Goal: Task Accomplishment & Management: Manage account settings

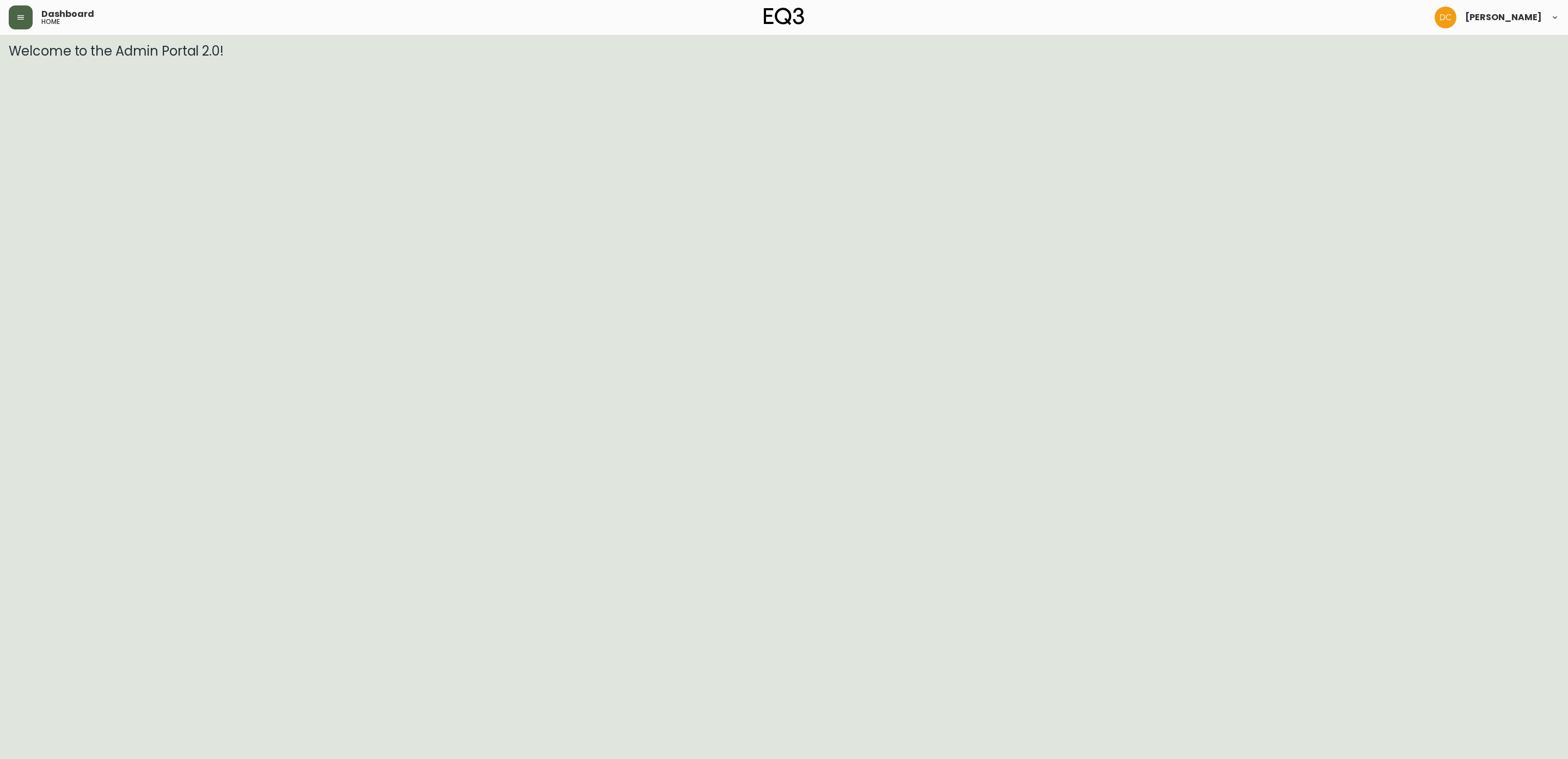
click at [25, 23] on button "button" at bounding box center [20, 18] width 24 height 24
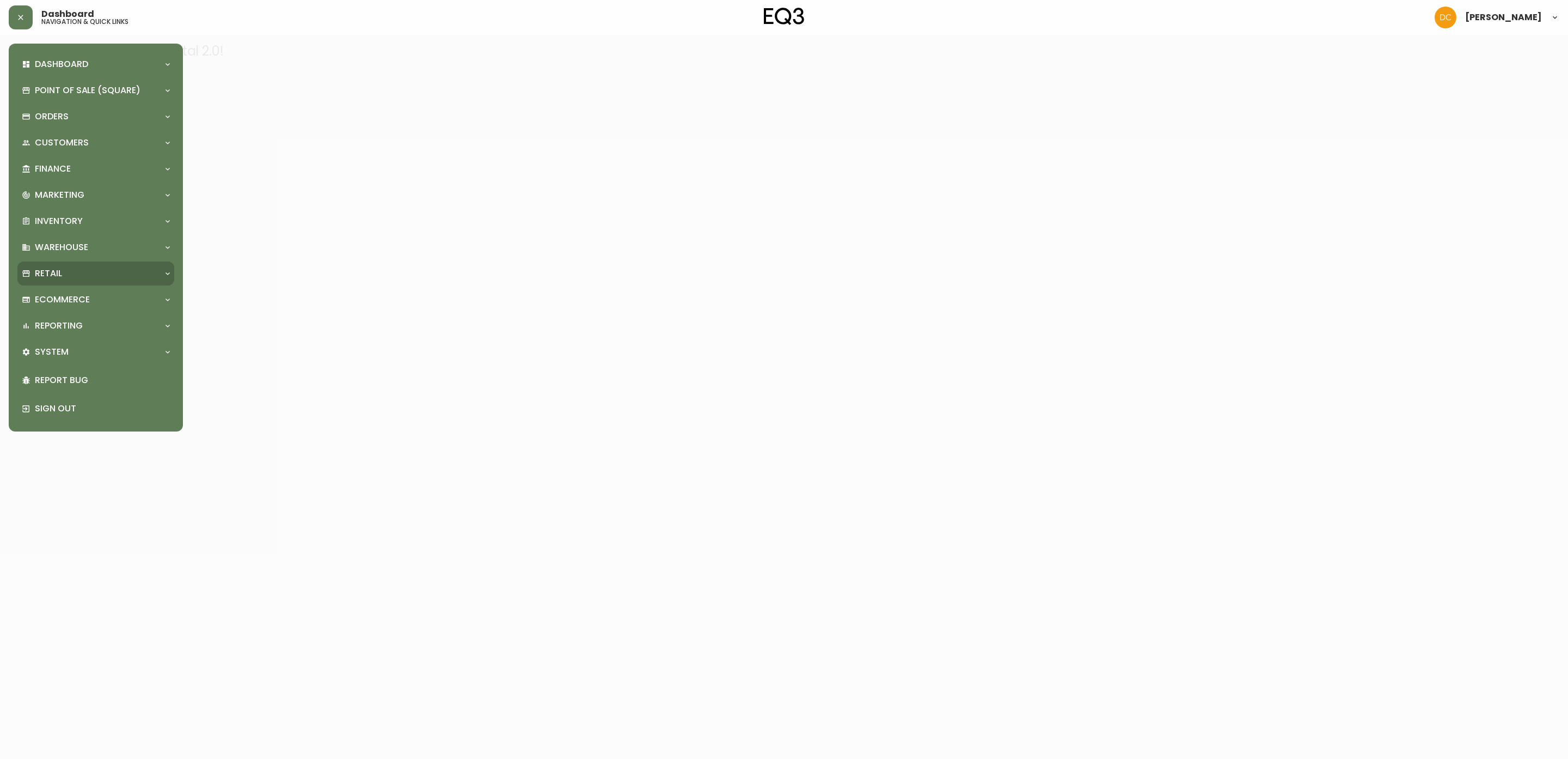
click at [97, 274] on div "Retail" at bounding box center [91, 273] width 137 height 12
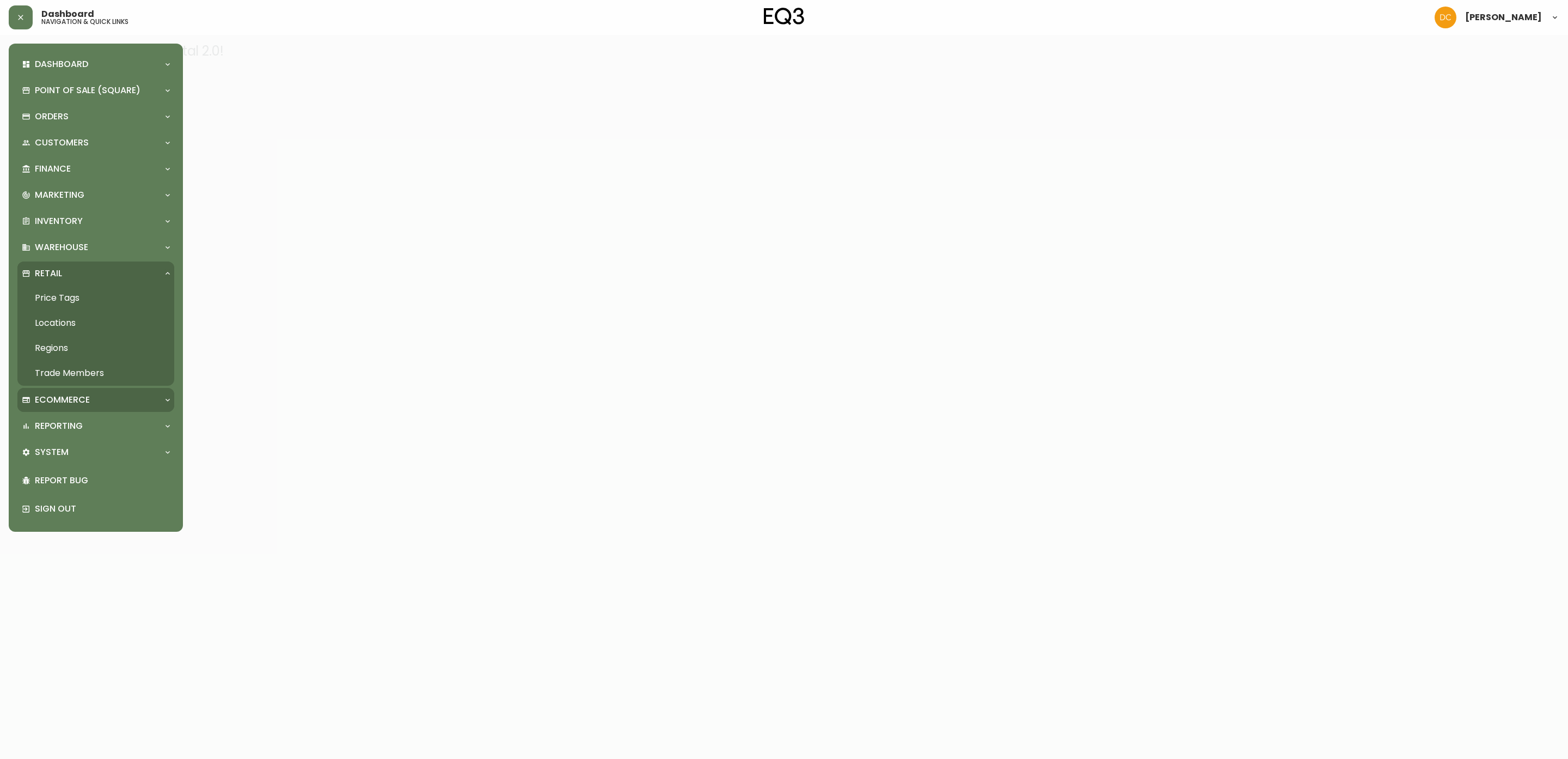
click at [89, 398] on p "Ecommerce" at bounding box center [62, 399] width 55 height 12
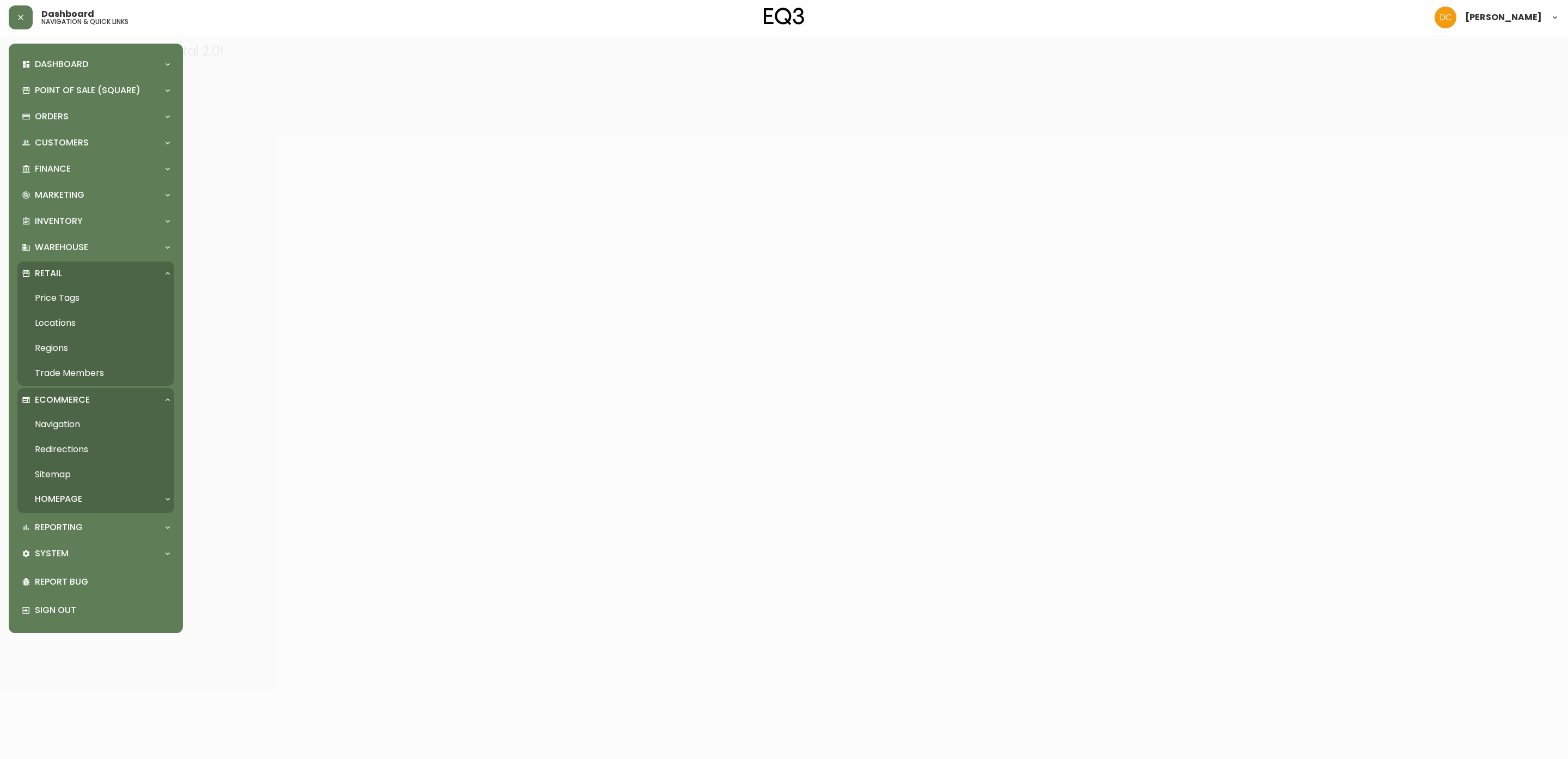
click at [89, 422] on link "Navigation" at bounding box center [95, 424] width 157 height 25
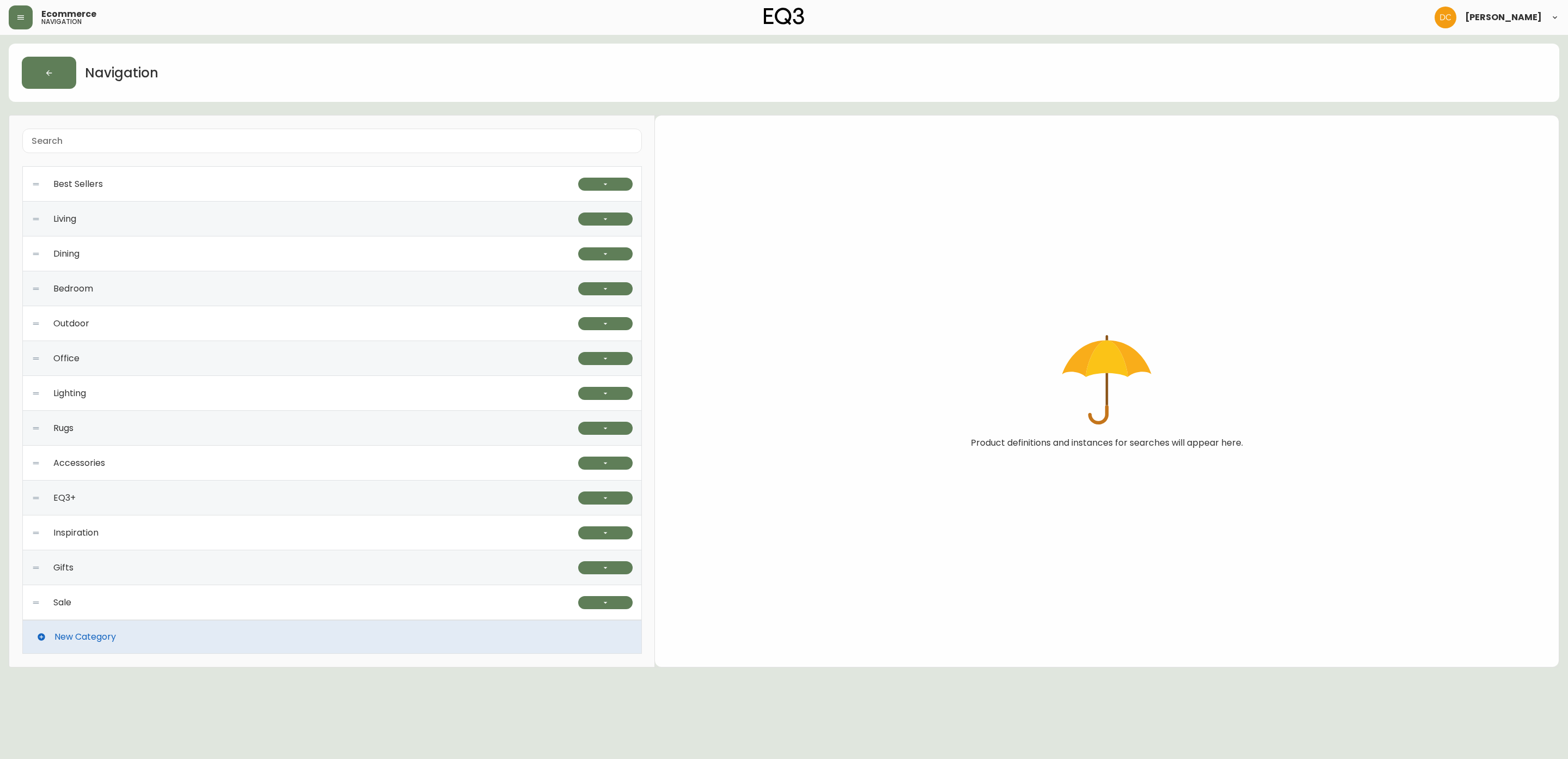
click at [442, 499] on div "EQ3+" at bounding box center [305, 498] width 546 height 35
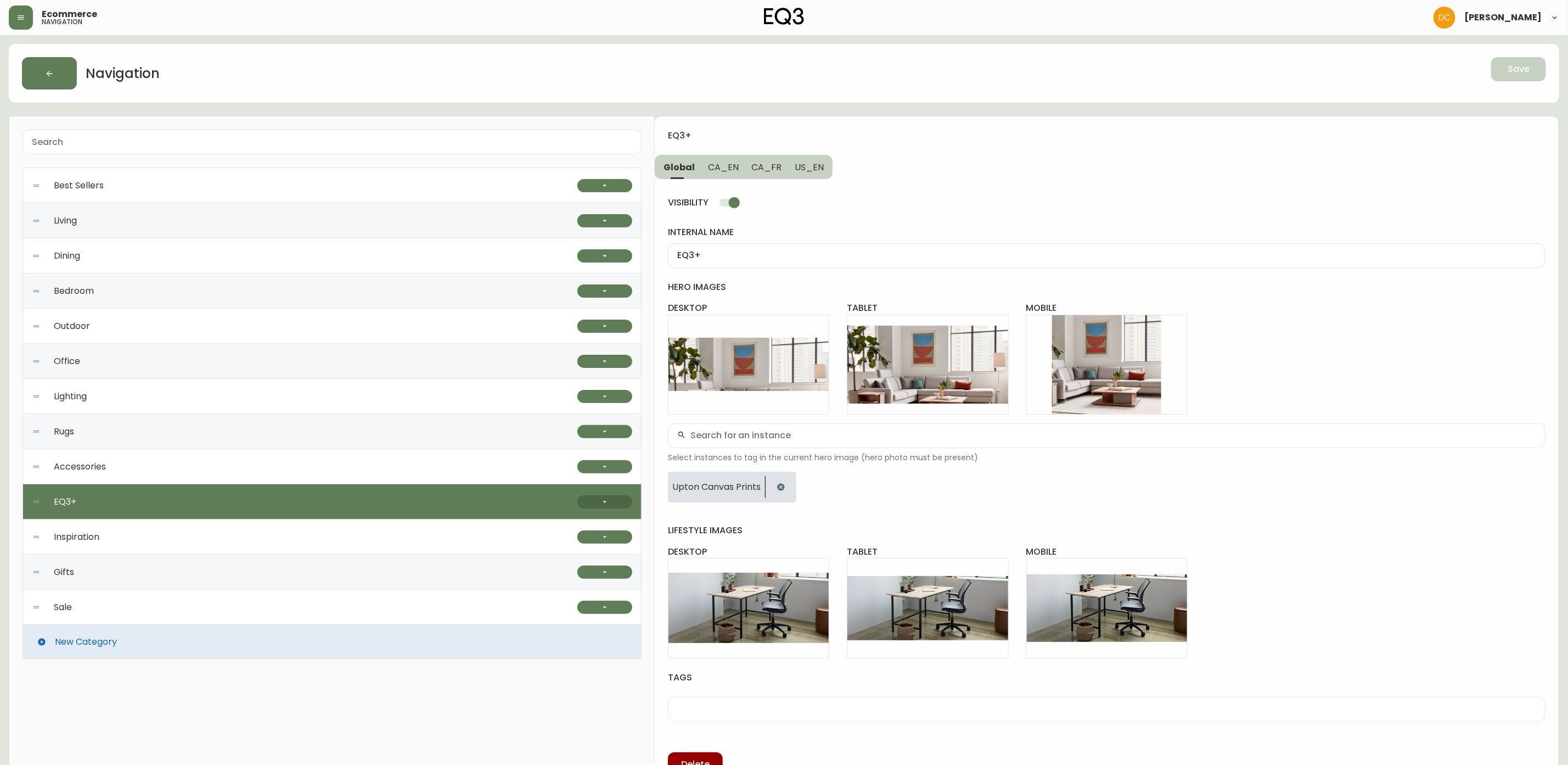
click at [619, 498] on button "button" at bounding box center [604, 502] width 55 height 13
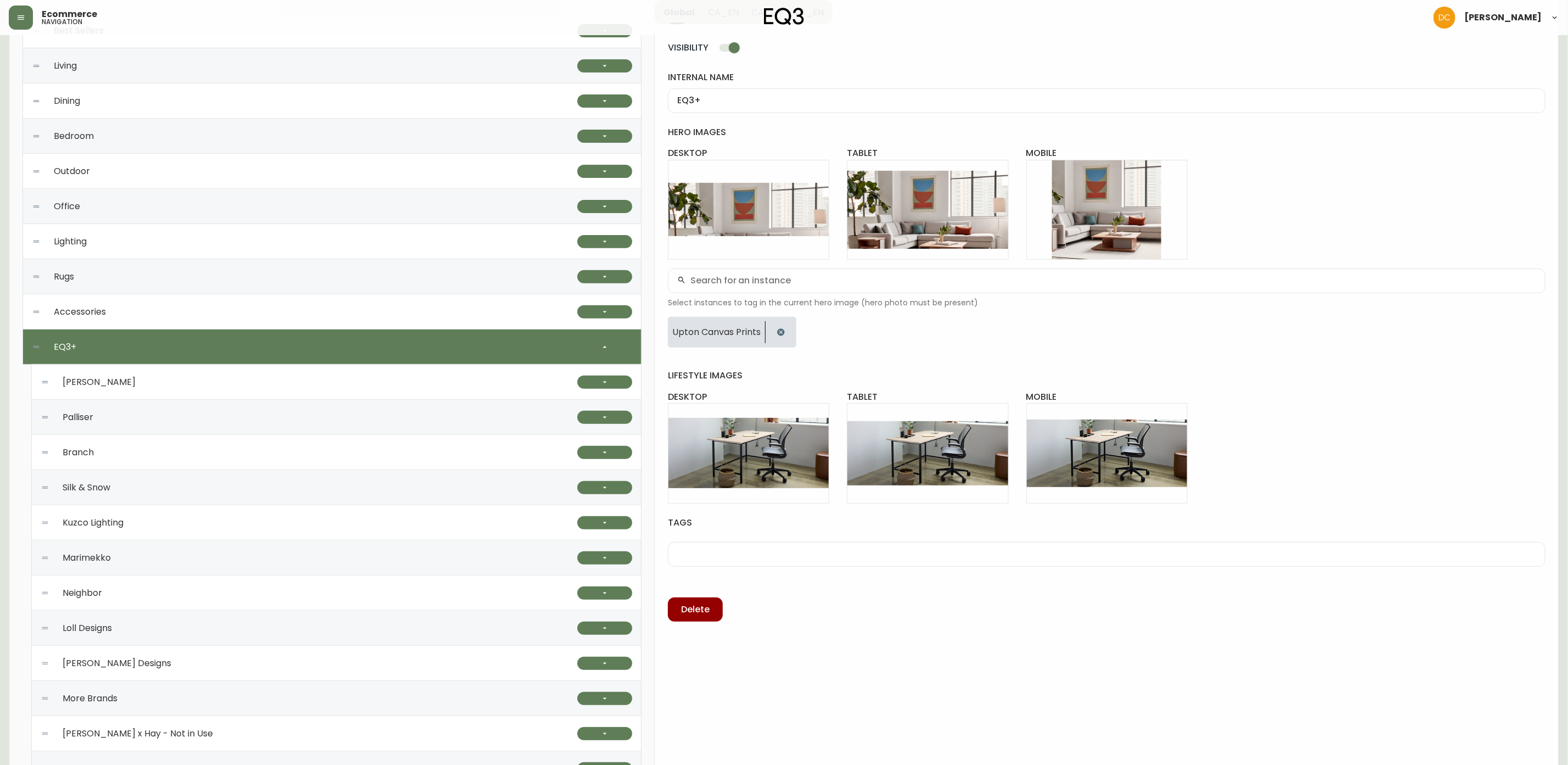
scroll to position [247, 0]
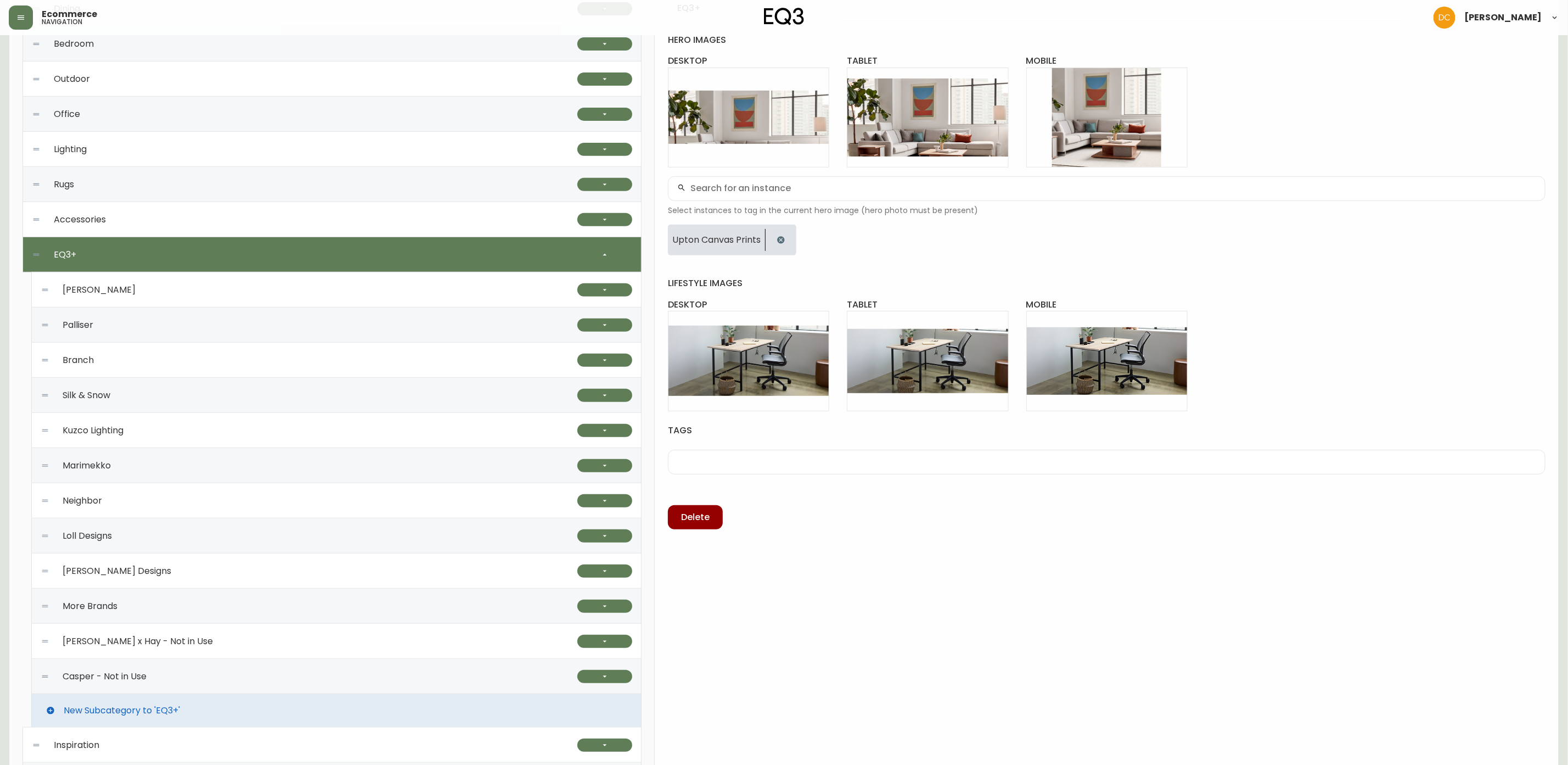
click at [234, 430] on div "Kuzco Lighting" at bounding box center [308, 431] width 537 height 35
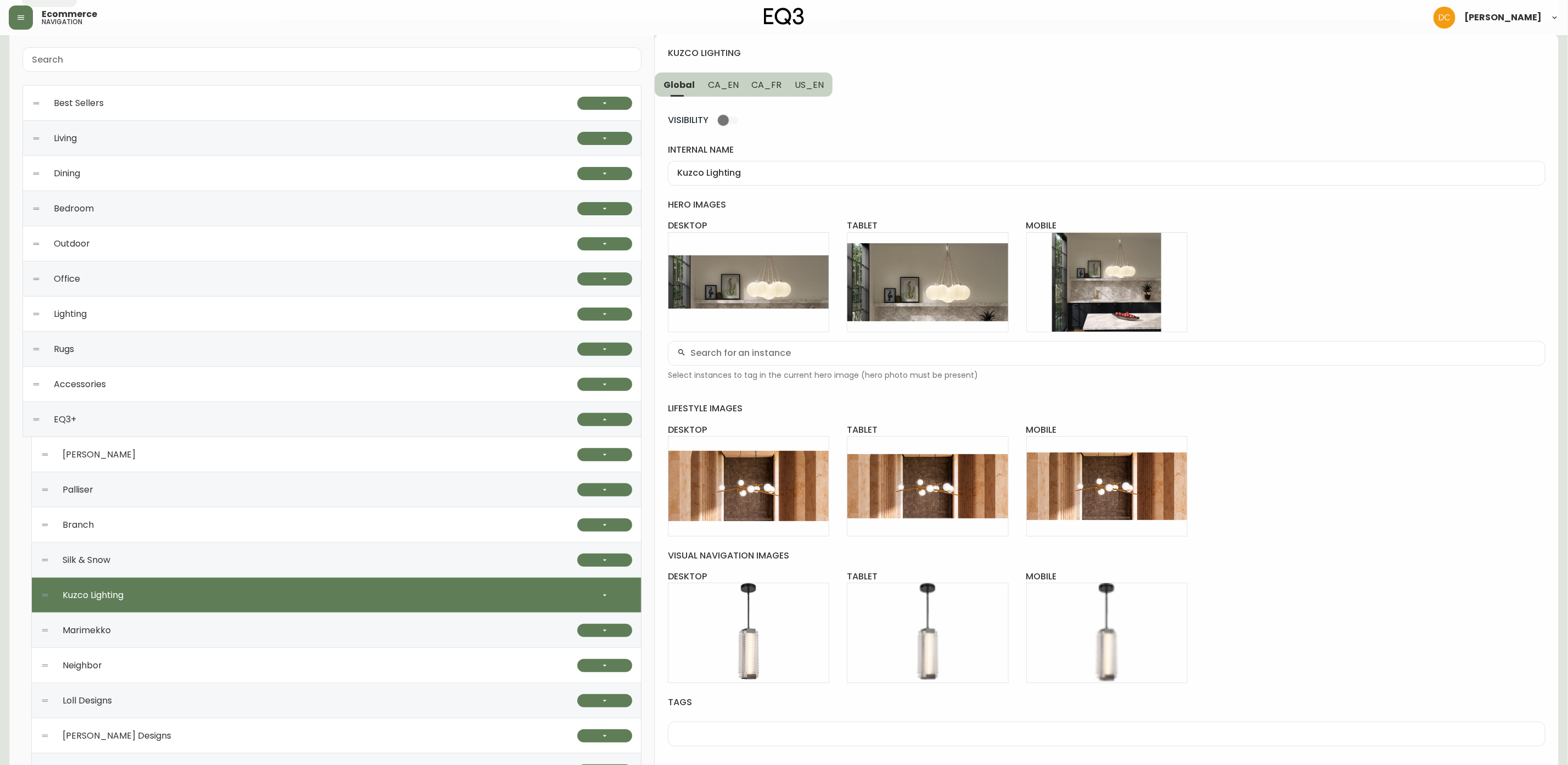
scroll to position [0, 0]
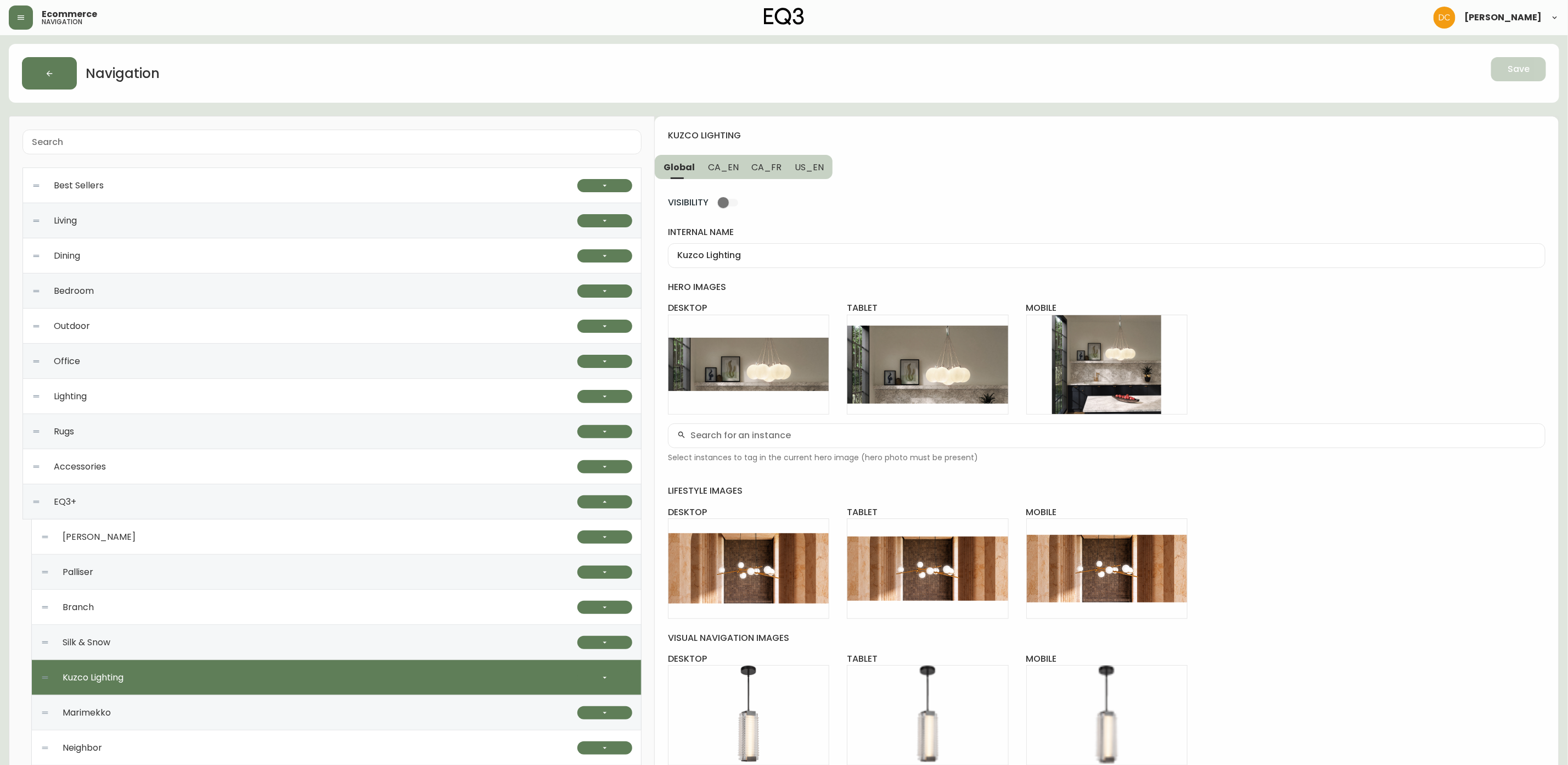
click at [724, 168] on span "CA_EN" at bounding box center [723, 167] width 31 height 11
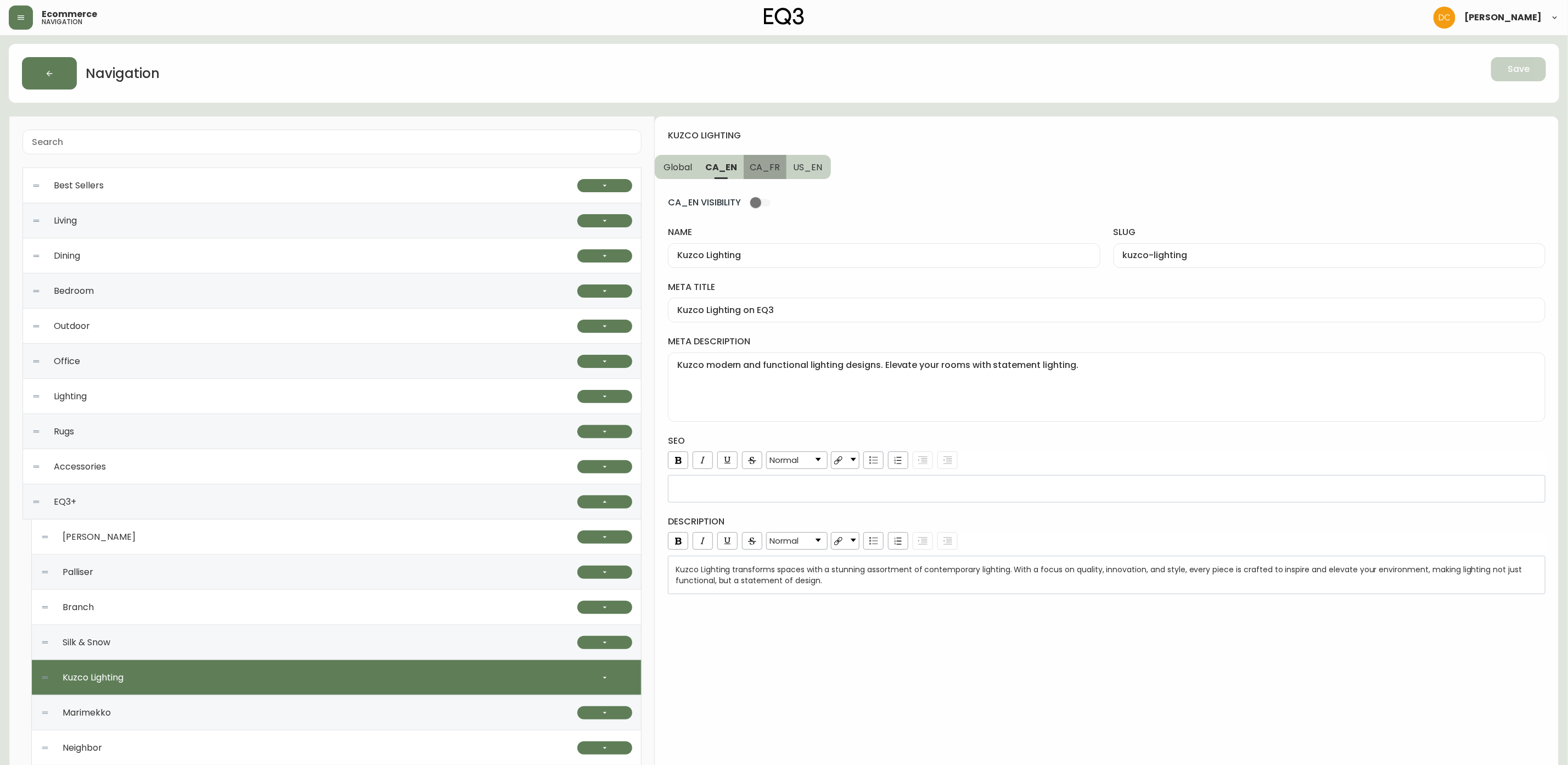
click at [765, 166] on span "CA_FR" at bounding box center [765, 167] width 30 height 11
type input "Éclairage Kuzco"
type input "eclairage-kuzco"
type input "Kuzco | EQ3"
click at [820, 165] on button "US_EN" at bounding box center [809, 167] width 45 height 24
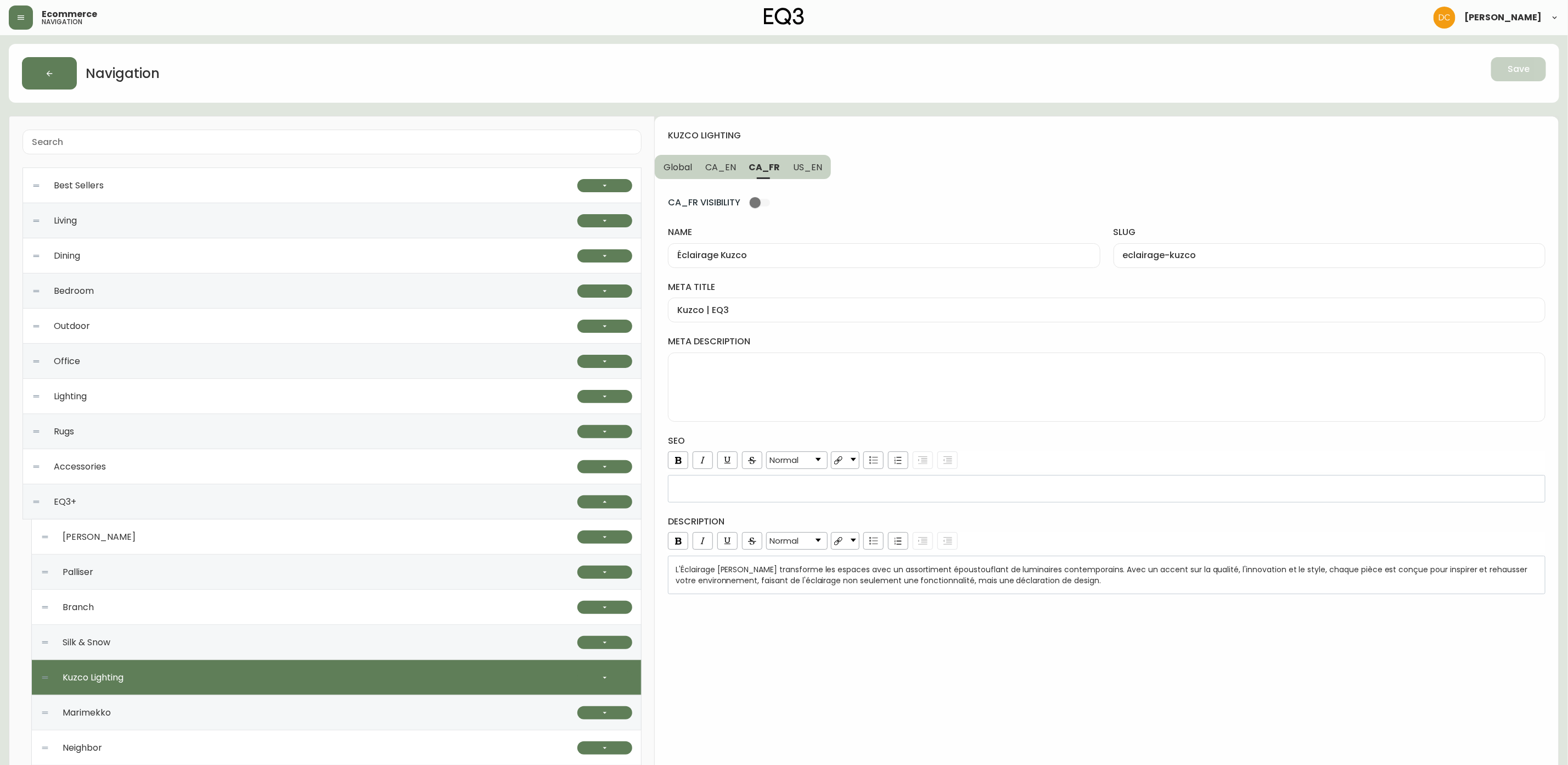
type input "Kuzco Lighting"
type input "kuzco-lighting"
type input "Kuzco Lighting | EQ3"
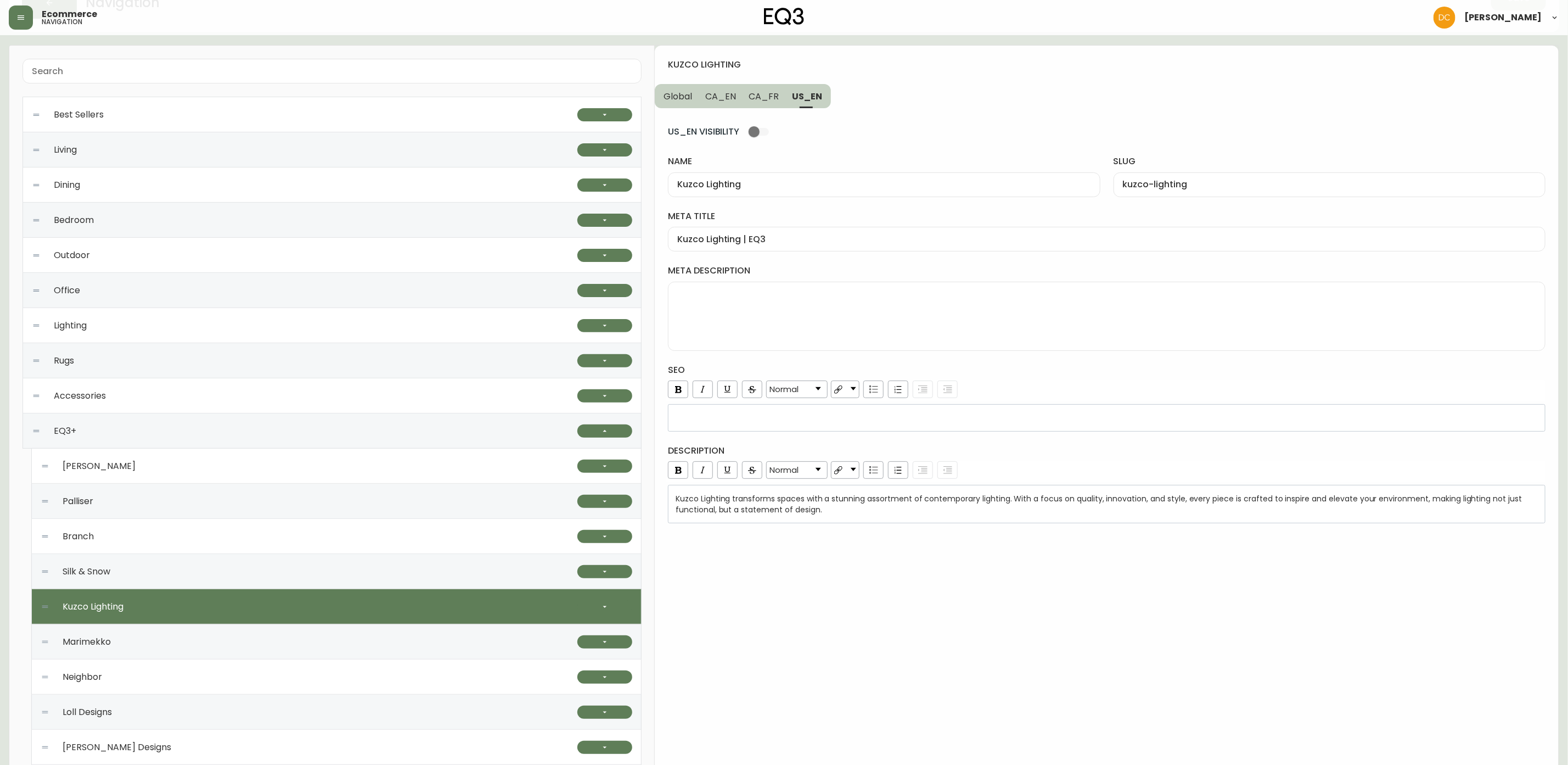
scroll to position [164, 0]
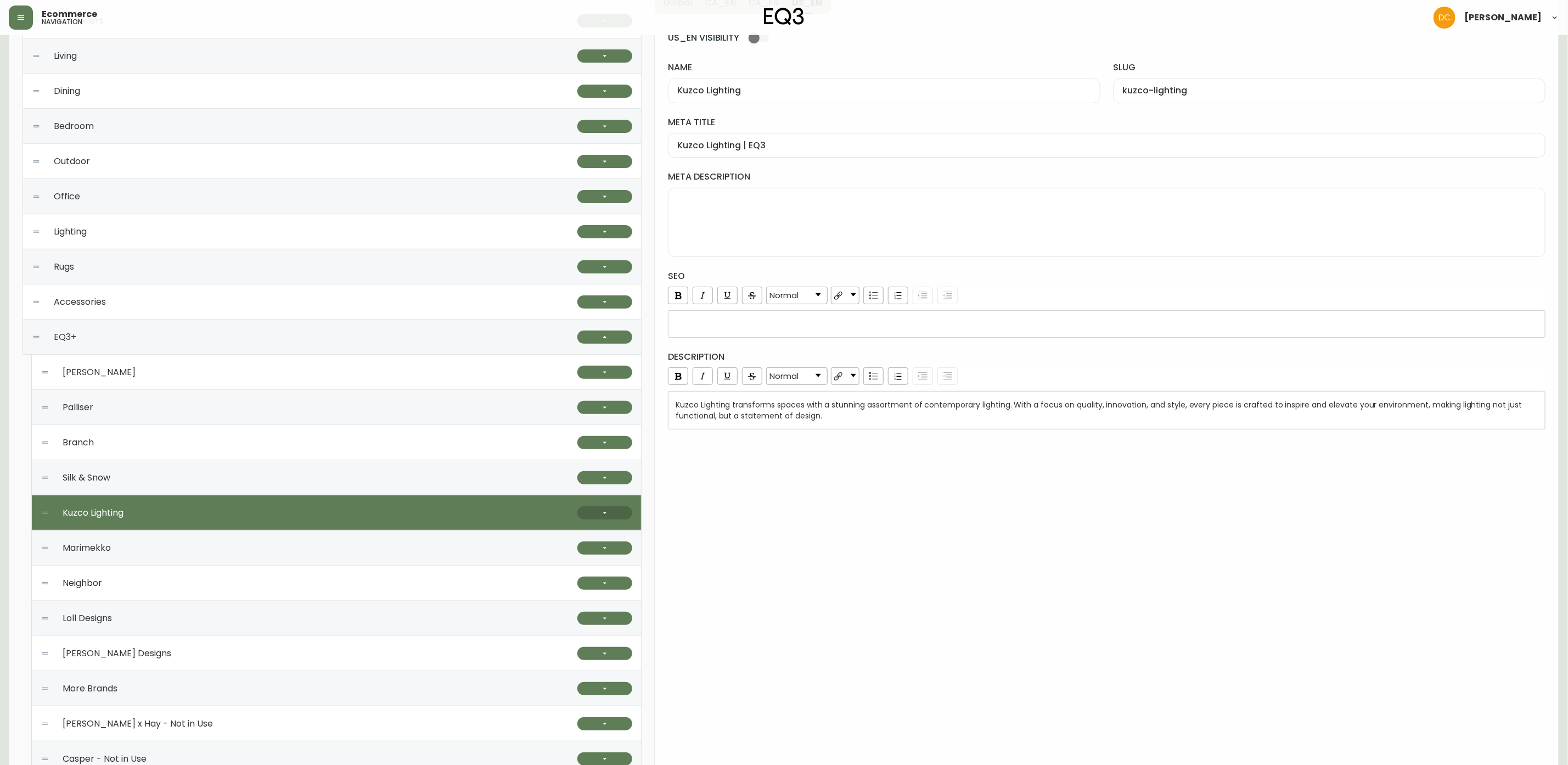
click at [610, 514] on button "button" at bounding box center [604, 513] width 55 height 13
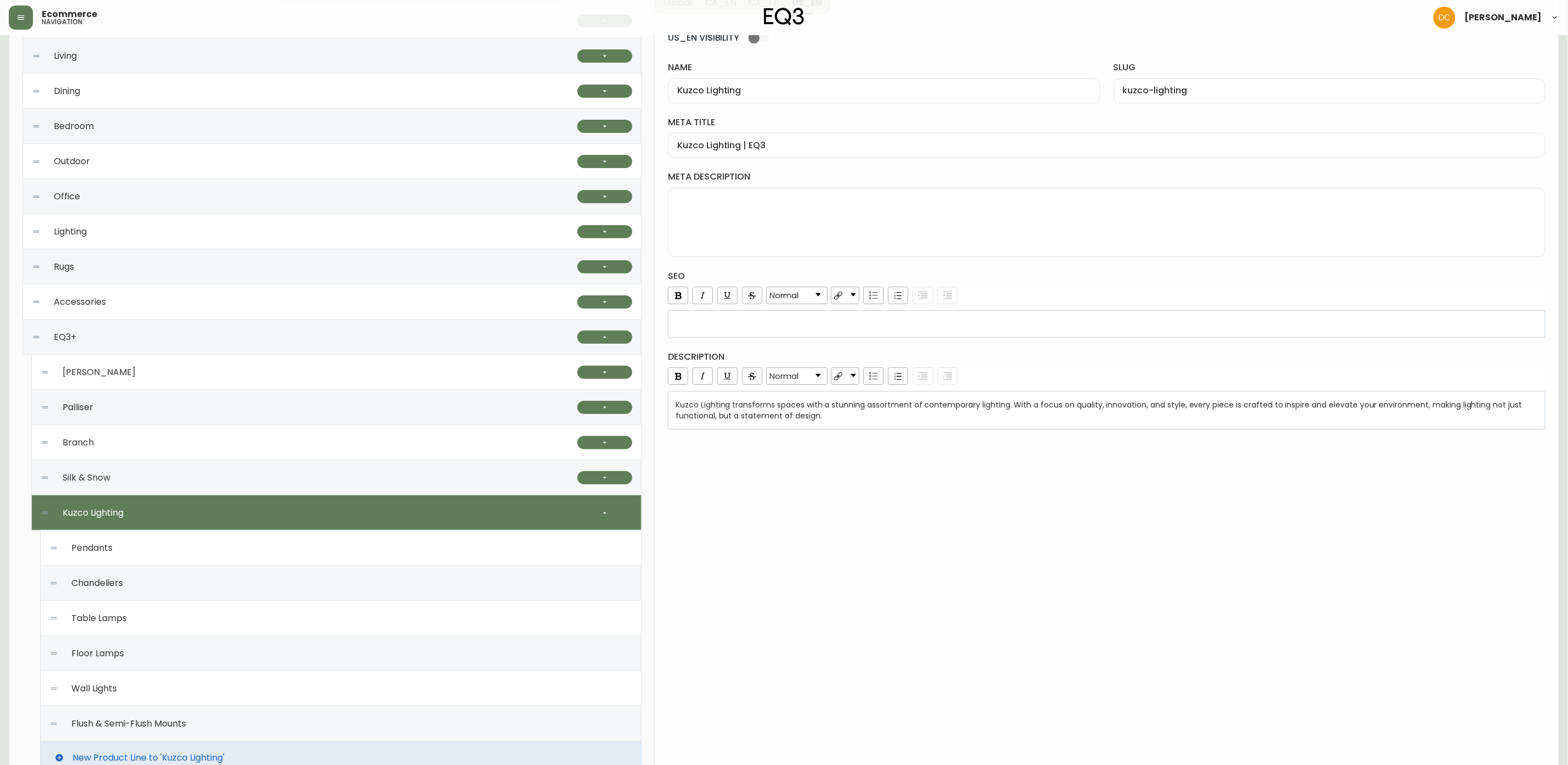
click at [324, 554] on div "Pendants" at bounding box center [341, 548] width 583 height 35
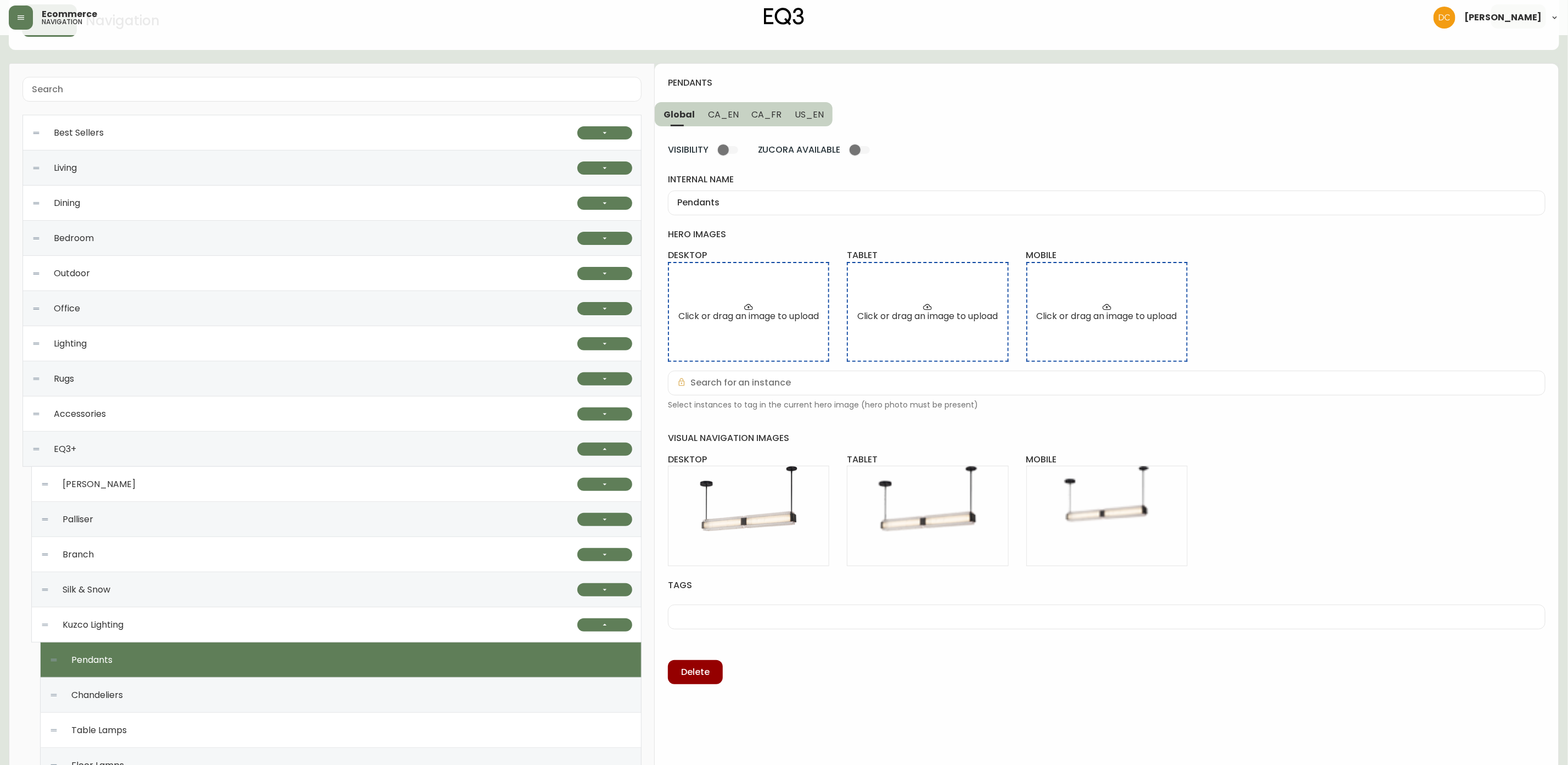
scroll to position [0, 0]
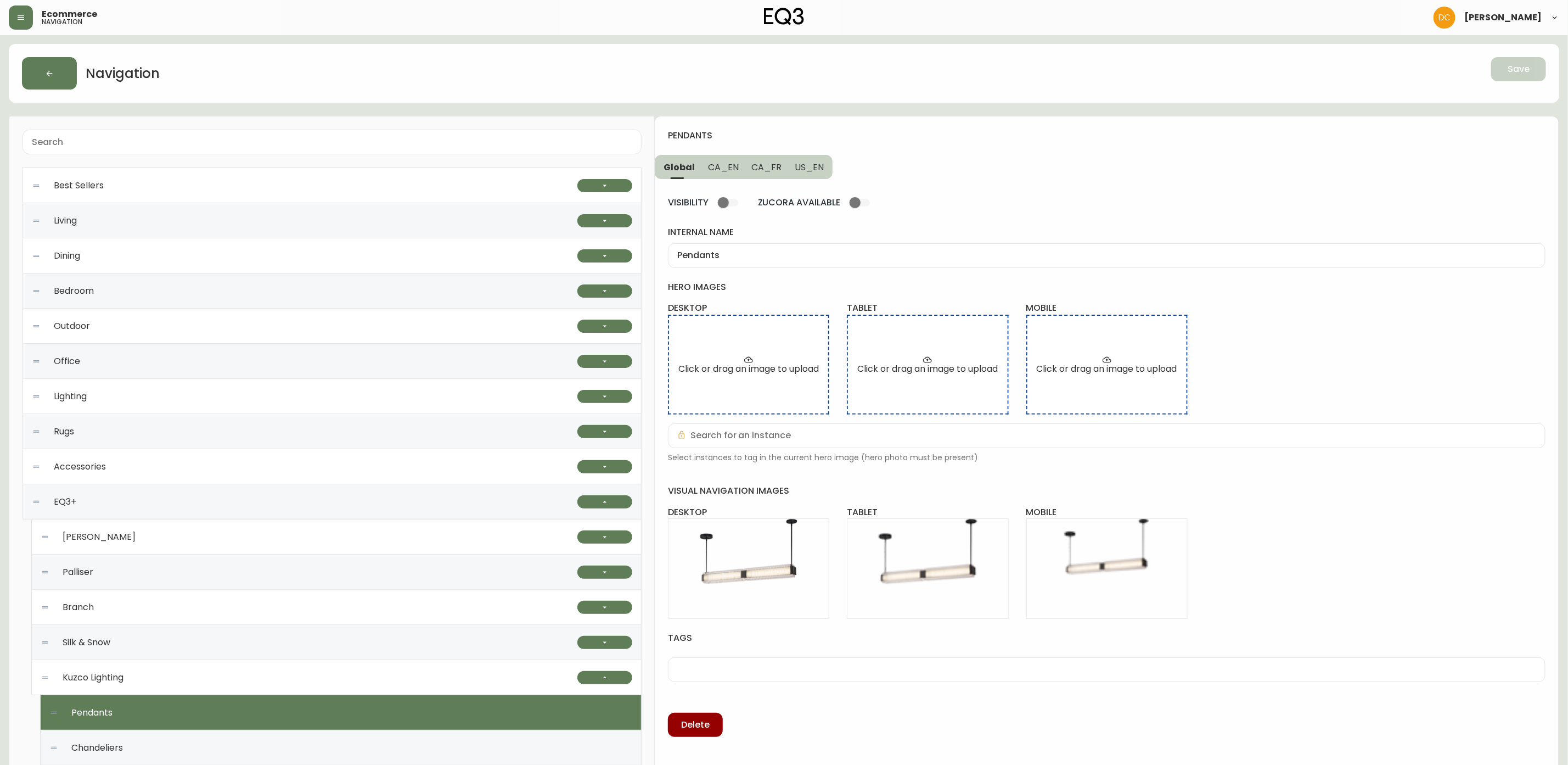
click at [720, 157] on button "CA_EN" at bounding box center [723, 167] width 44 height 24
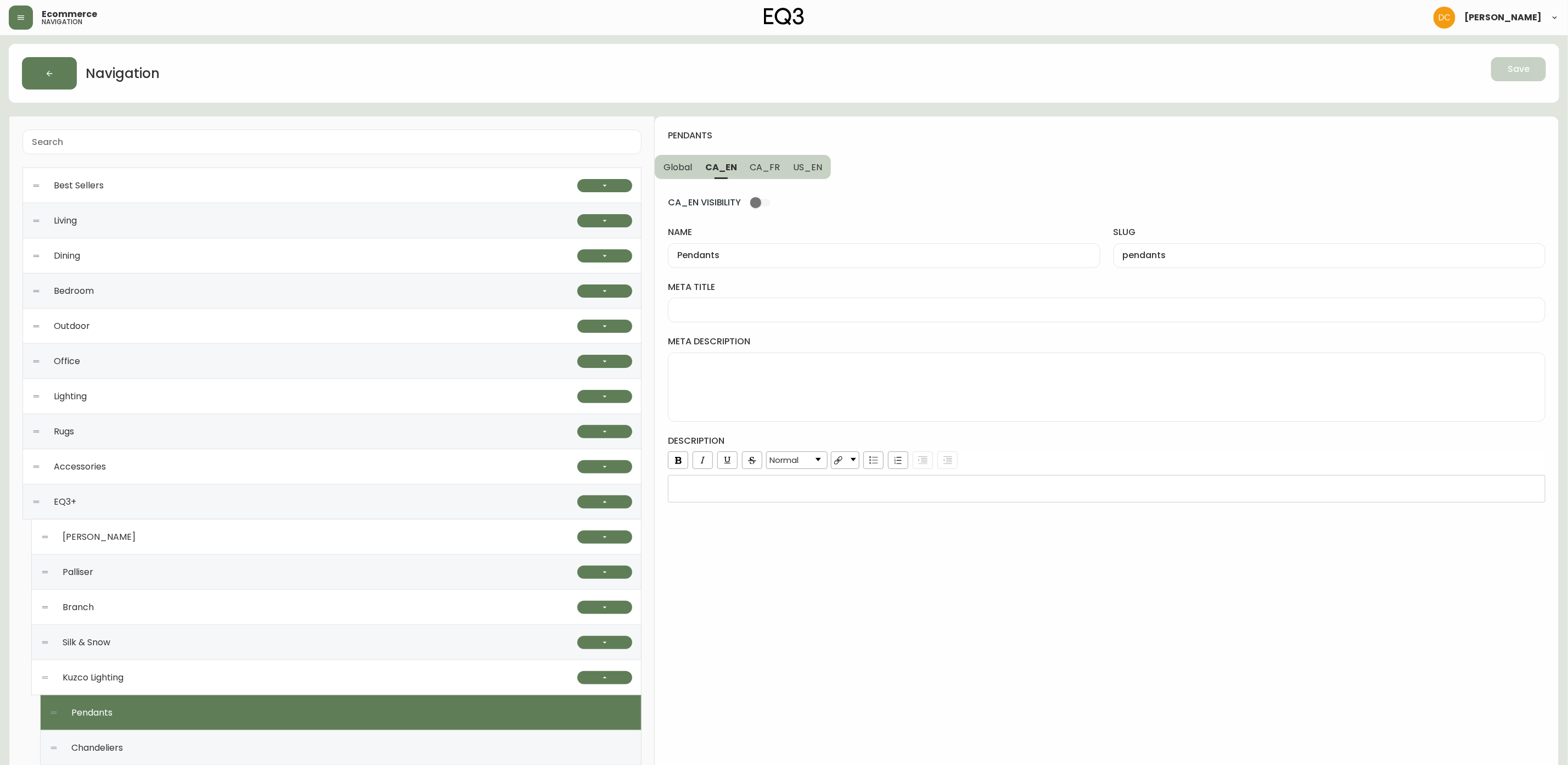
click at [766, 303] on div at bounding box center [1107, 310] width 878 height 24
type input "P"
type input "Kuzco Pendant Lighting | EQ3"
click at [796, 162] on span "US_EN" at bounding box center [807, 167] width 29 height 11
click at [770, 308] on input "meta title" at bounding box center [1107, 309] width 859 height 10
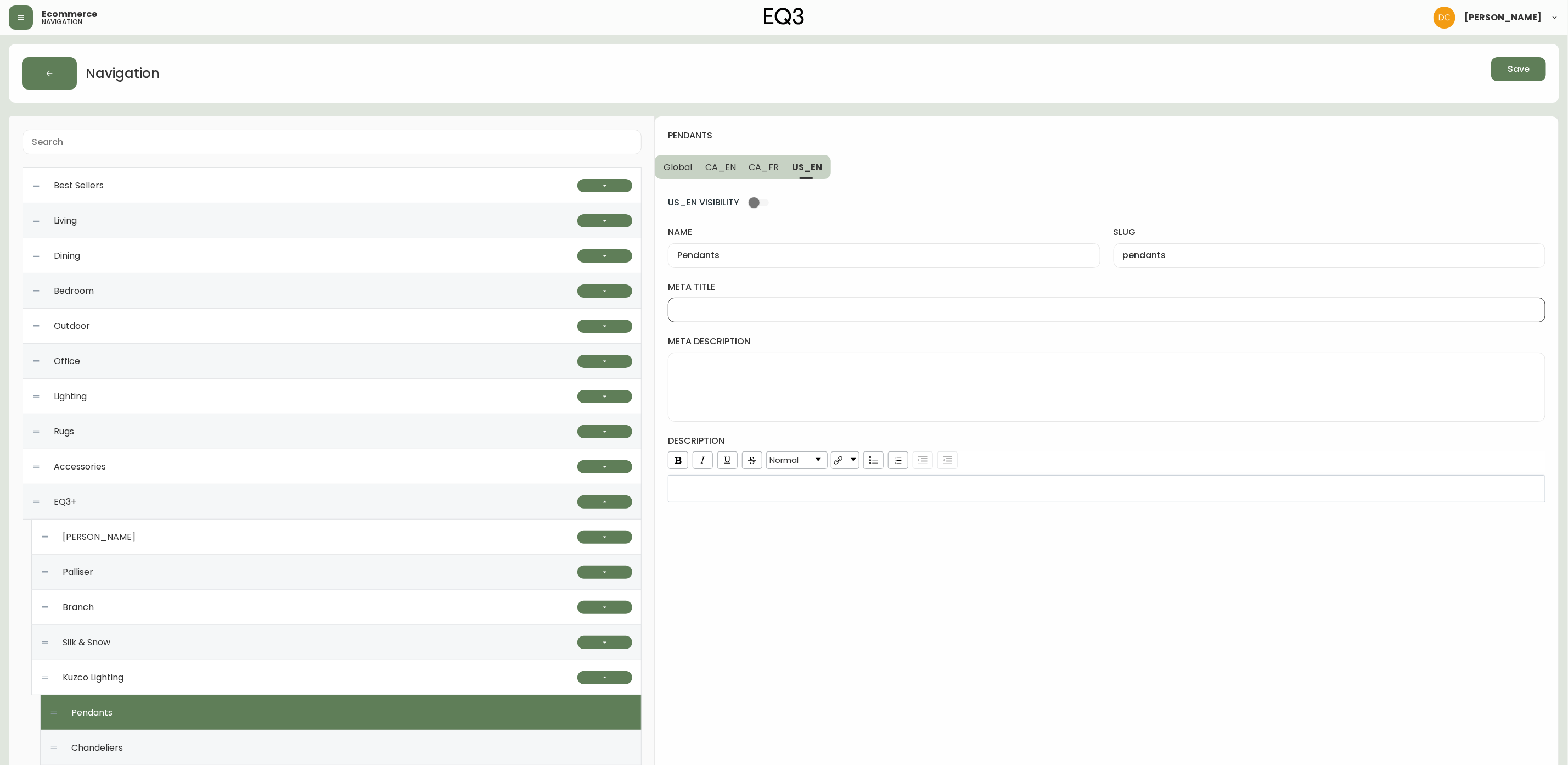
paste input "Kuzco Pendant Lighting | EQ3"
click at [762, 307] on input "Kuzco Pendant Lighting | EQ3" at bounding box center [1107, 309] width 859 height 10
click at [762, 306] on input "Kuzco Pendant Lighting | EQ3" at bounding box center [1107, 309] width 859 height 10
click at [753, 309] on input "Kuzco Pendant Lighting | EQ3" at bounding box center [1107, 309] width 859 height 10
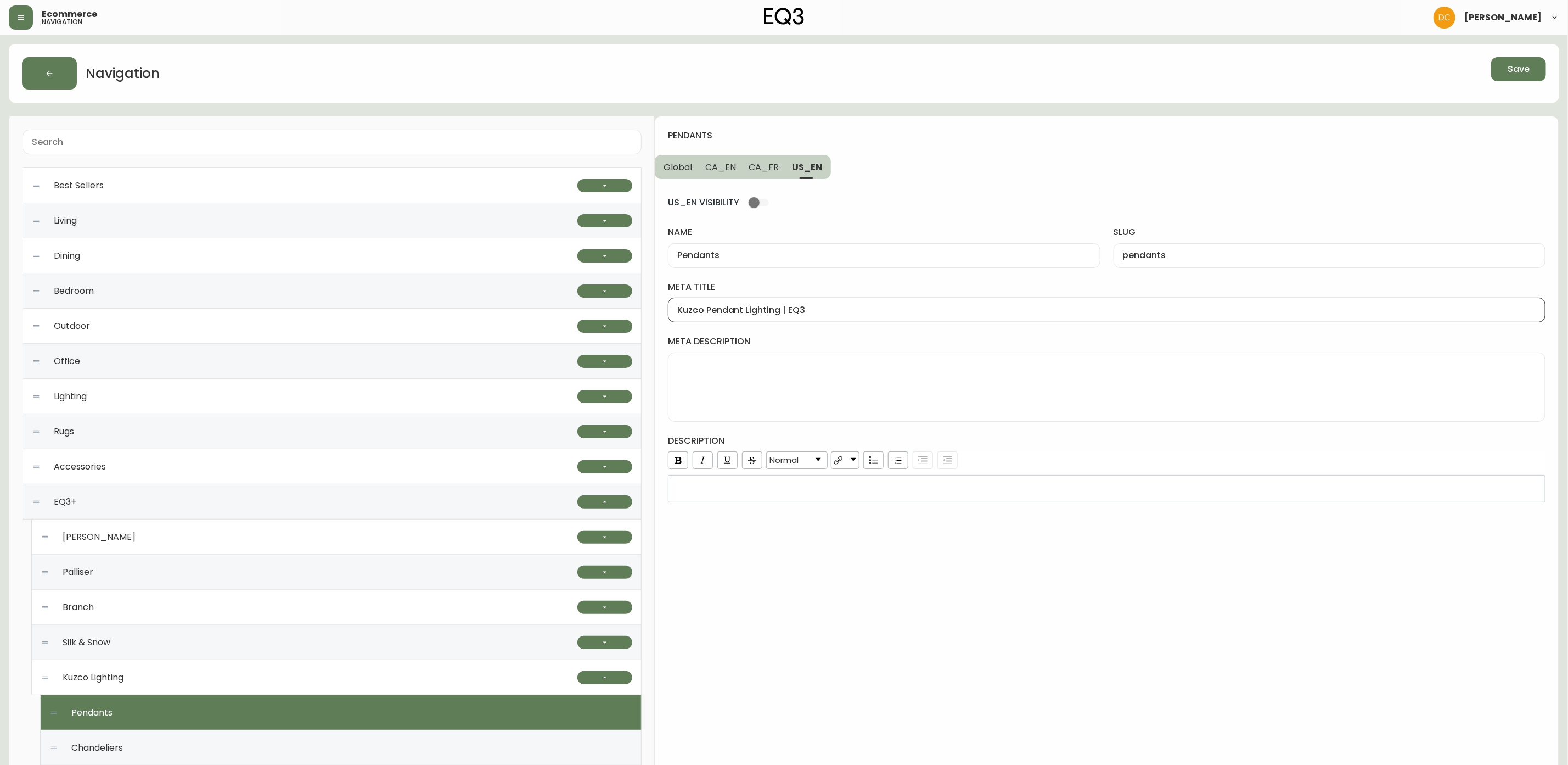
click at [753, 309] on input "Kuzco Pendant Lighting | EQ3" at bounding box center [1107, 309] width 859 height 10
type input "Kuzco Pendant Lights| EQ3"
click at [770, 170] on span "CA_FR" at bounding box center [764, 167] width 30 height 11
type input "Suspensions"
type input "suspensions"
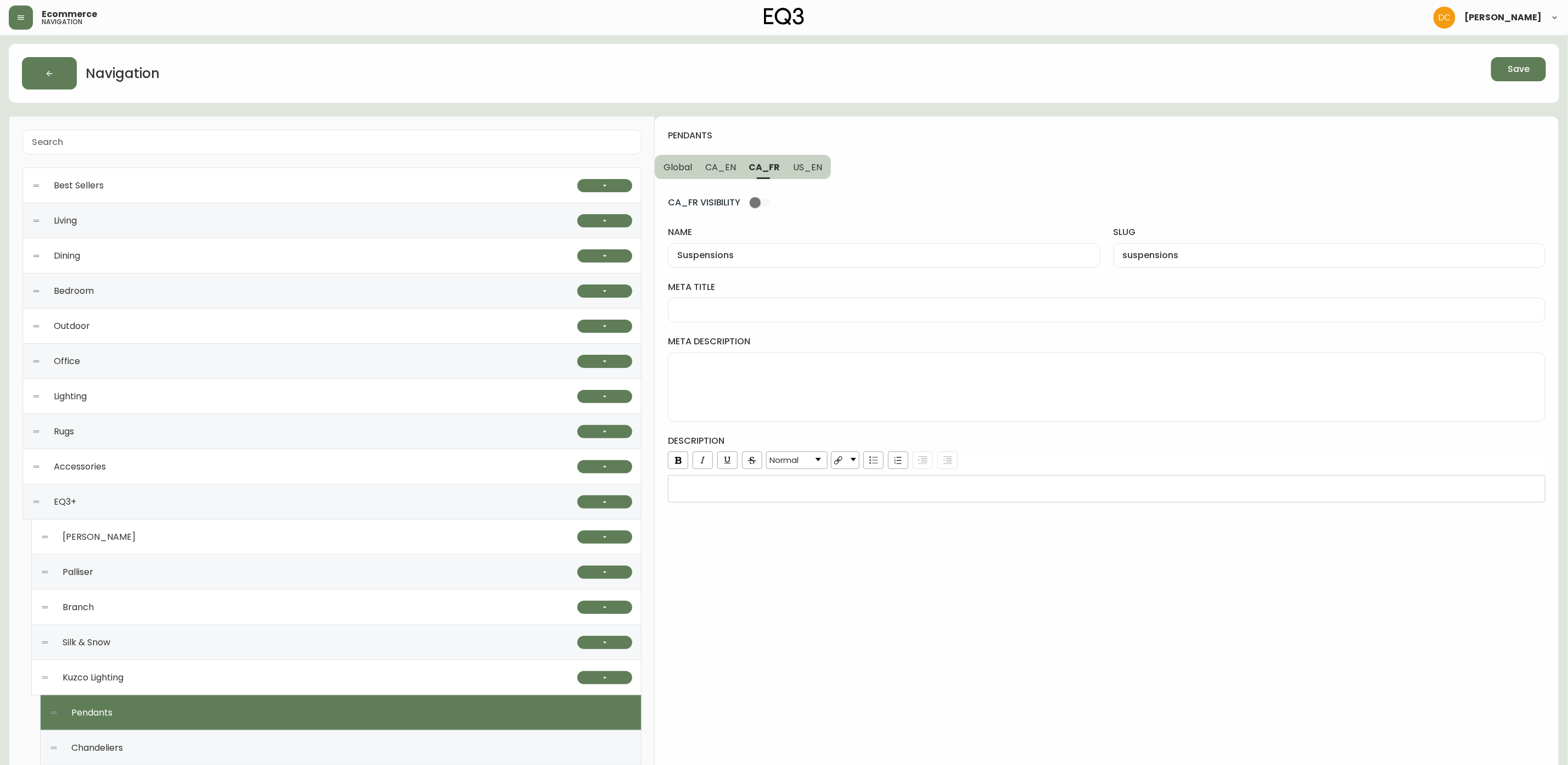
click at [743, 304] on div at bounding box center [1107, 310] width 878 height 24
type input "Suspensions de Kuzco | EQ3"
click at [721, 173] on span "CA_EN" at bounding box center [720, 167] width 31 height 11
type input "Pendants"
type input "pendants"
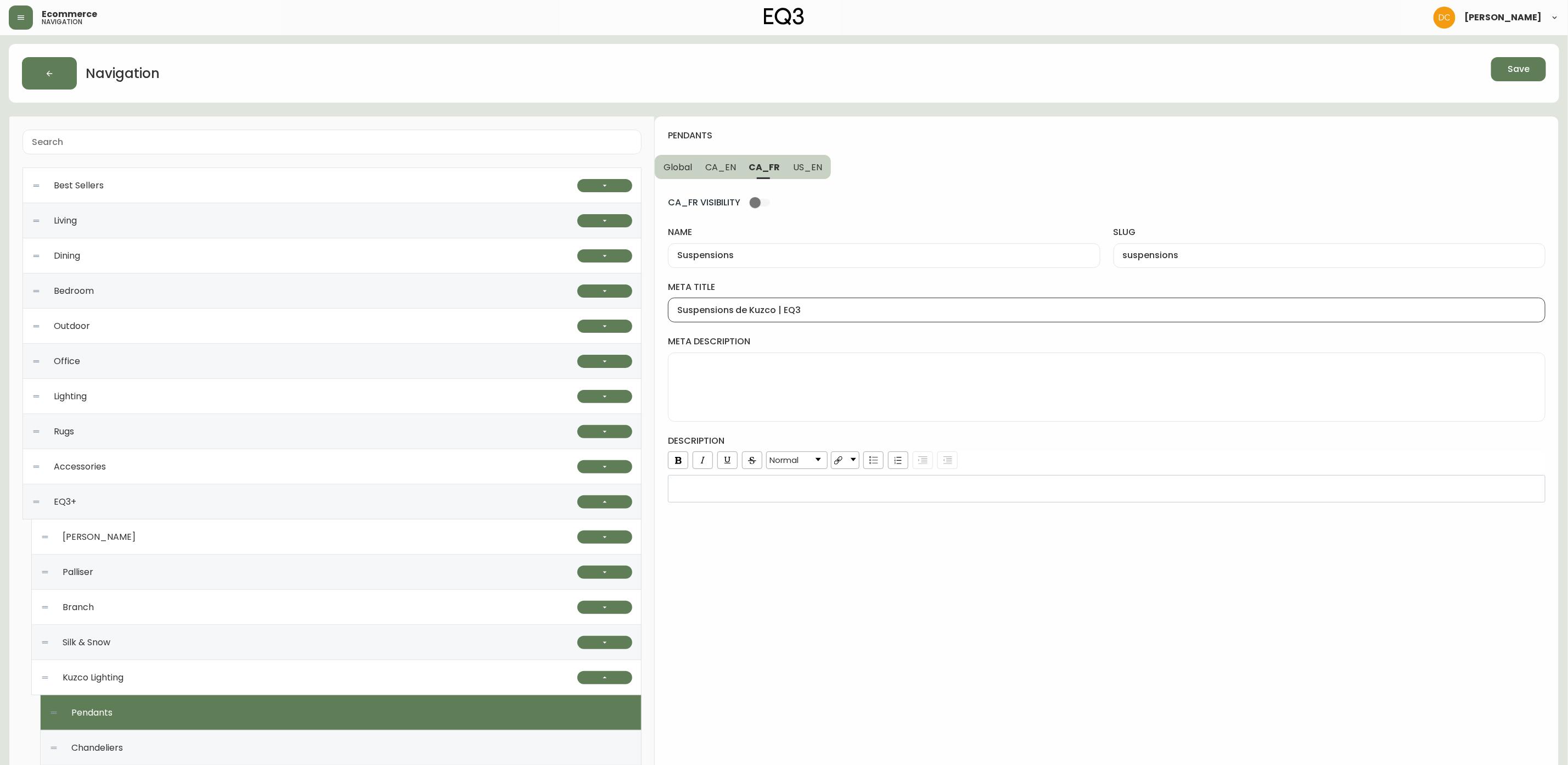
type input "Kuzco Pendant Lighting | EQ3"
click at [675, 171] on span "Global" at bounding box center [678, 167] width 29 height 11
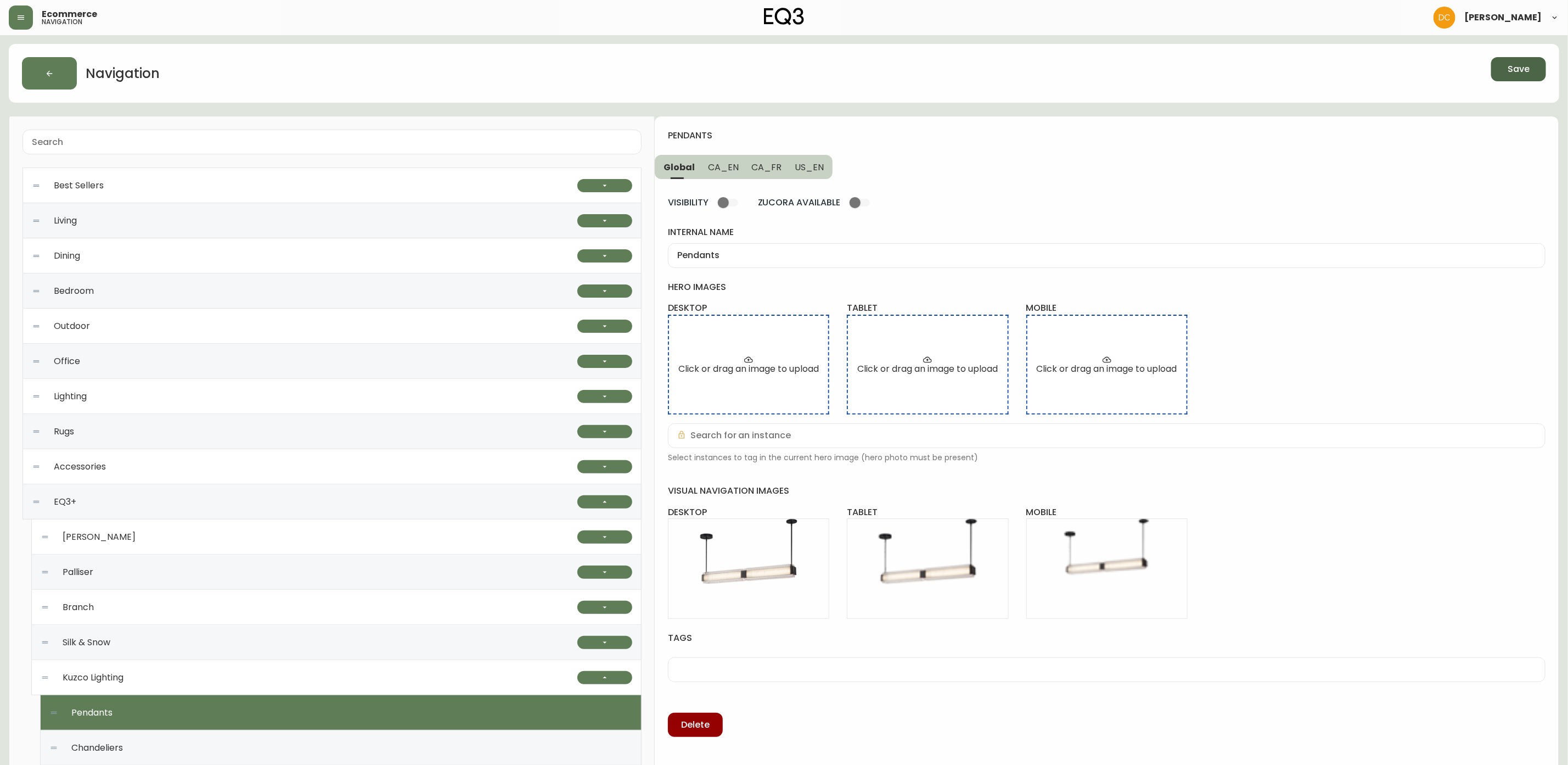
click at [1519, 74] on span "Save" at bounding box center [1519, 69] width 22 height 12
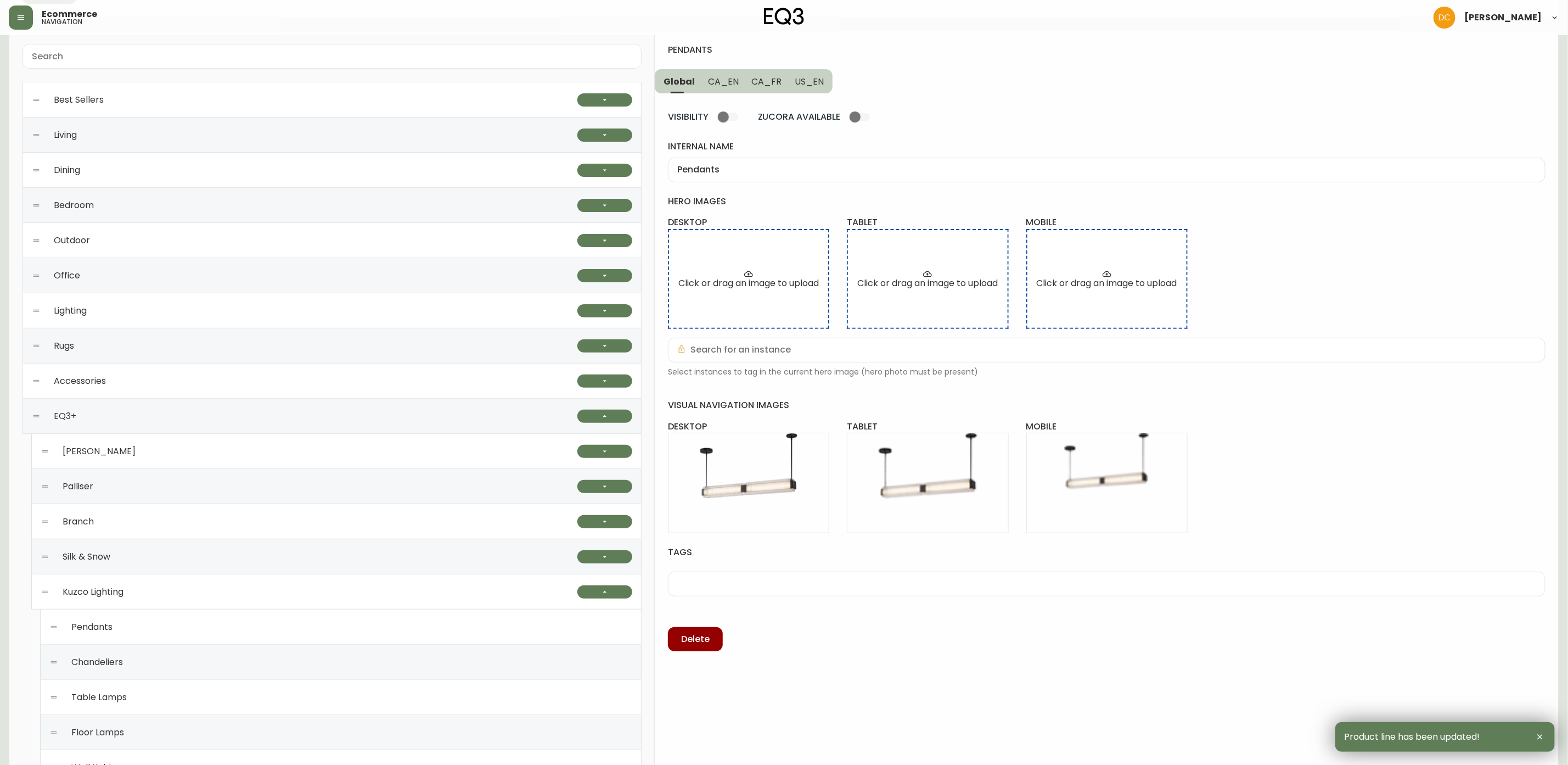
scroll to position [247, 0]
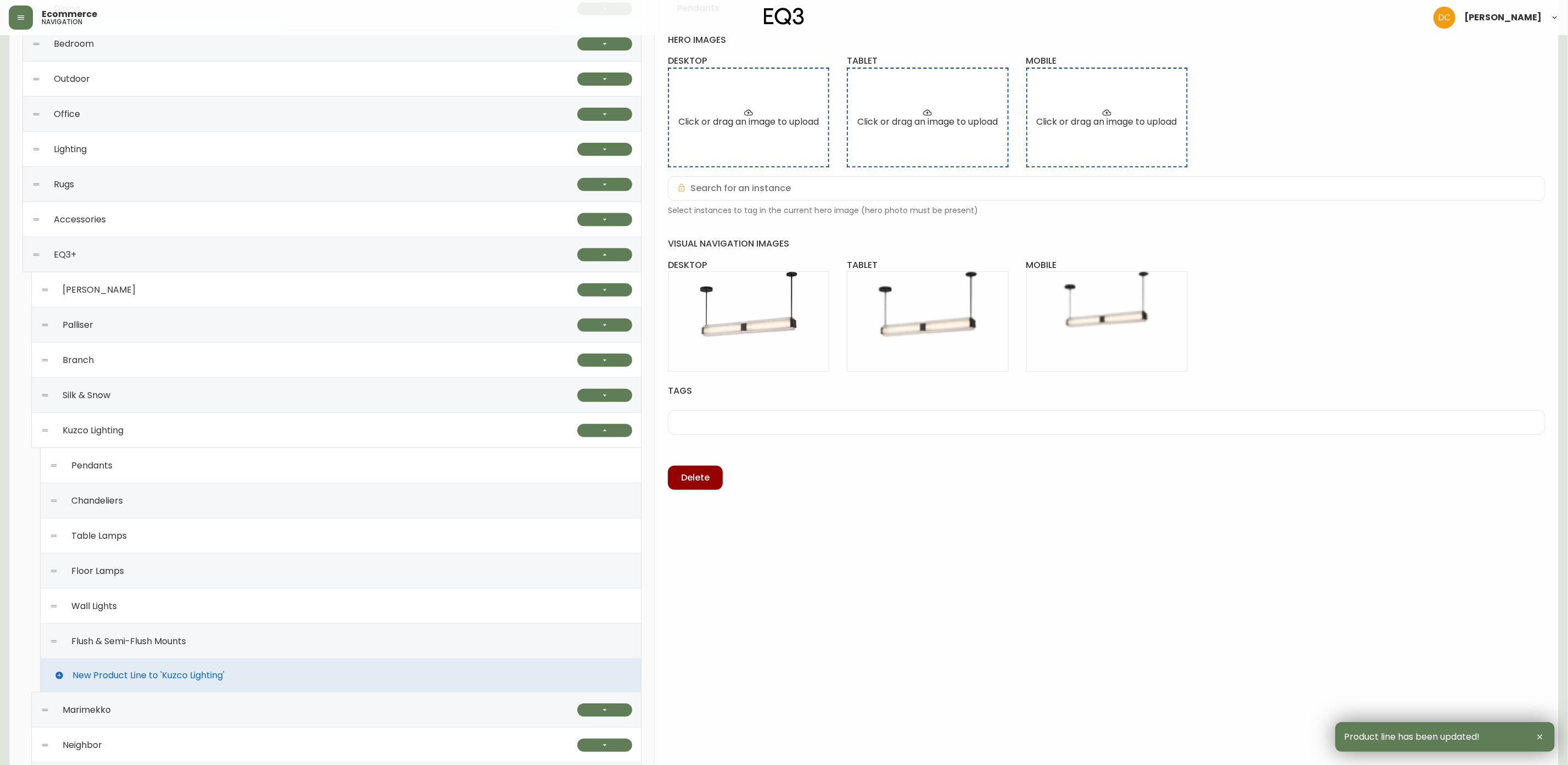
click at [249, 502] on div "Chandeliers" at bounding box center [341, 501] width 583 height 35
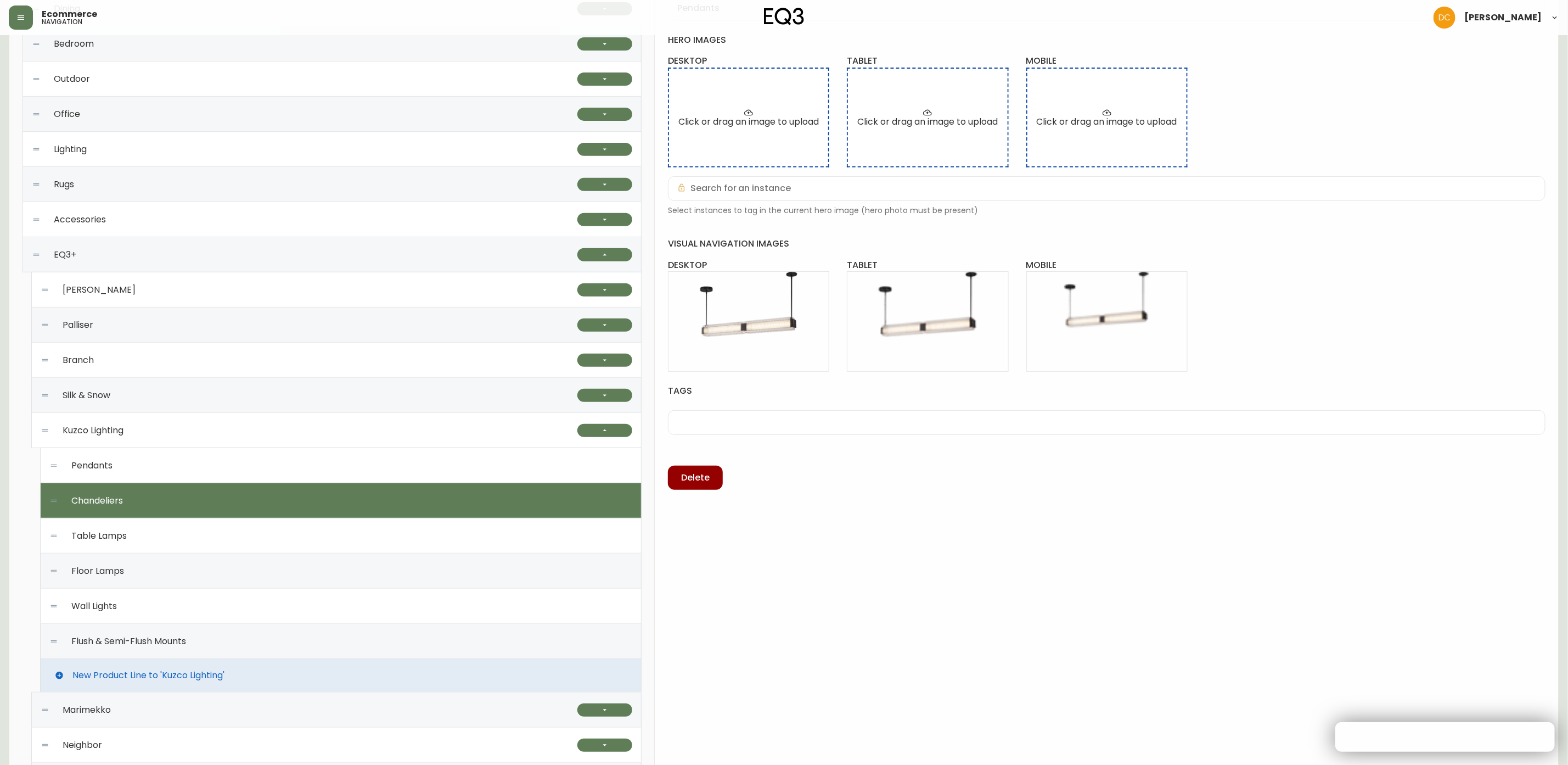
type input "Chandeliers"
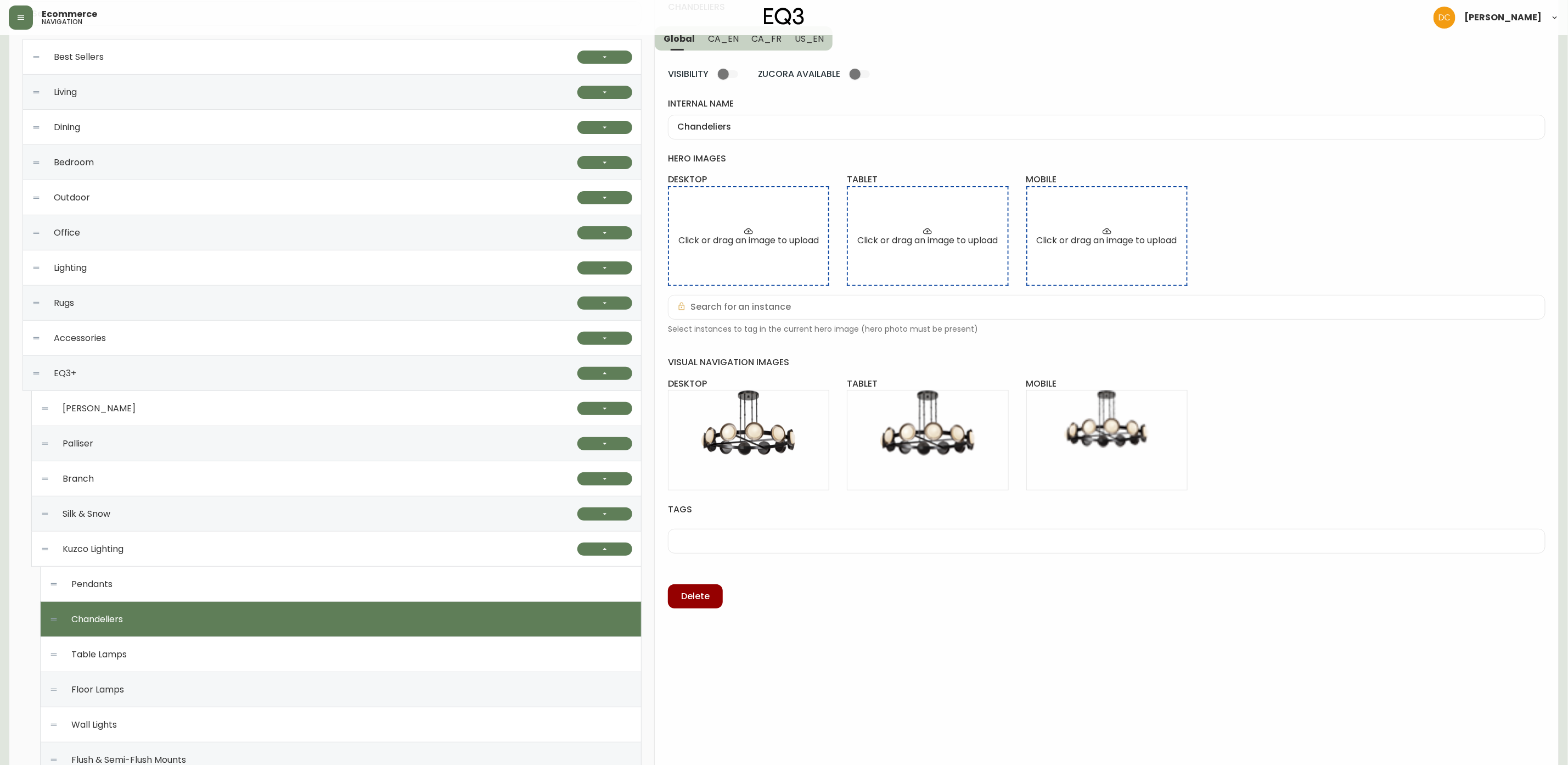
scroll to position [0, 0]
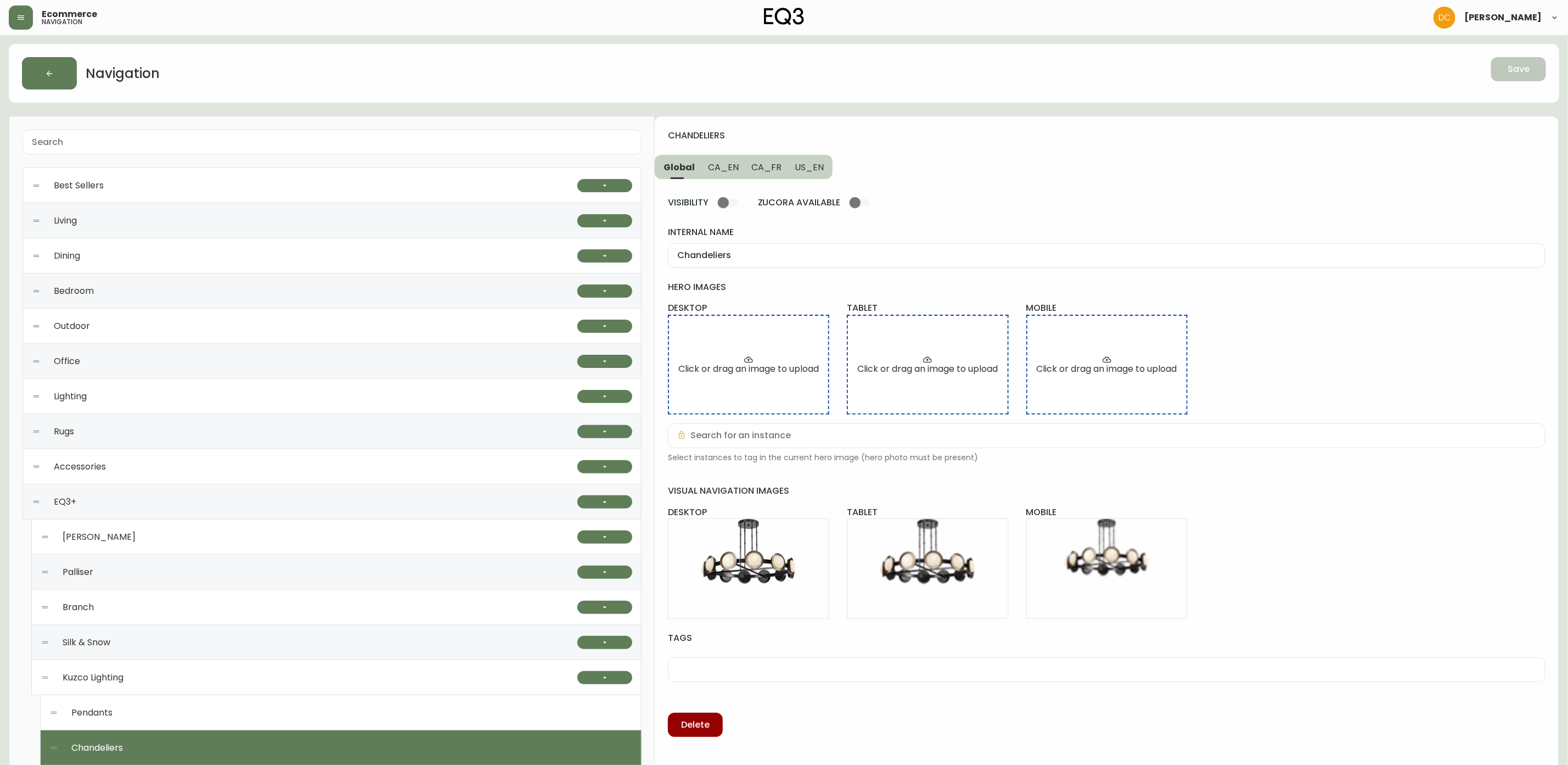
click at [730, 168] on span "CA_EN" at bounding box center [723, 167] width 31 height 11
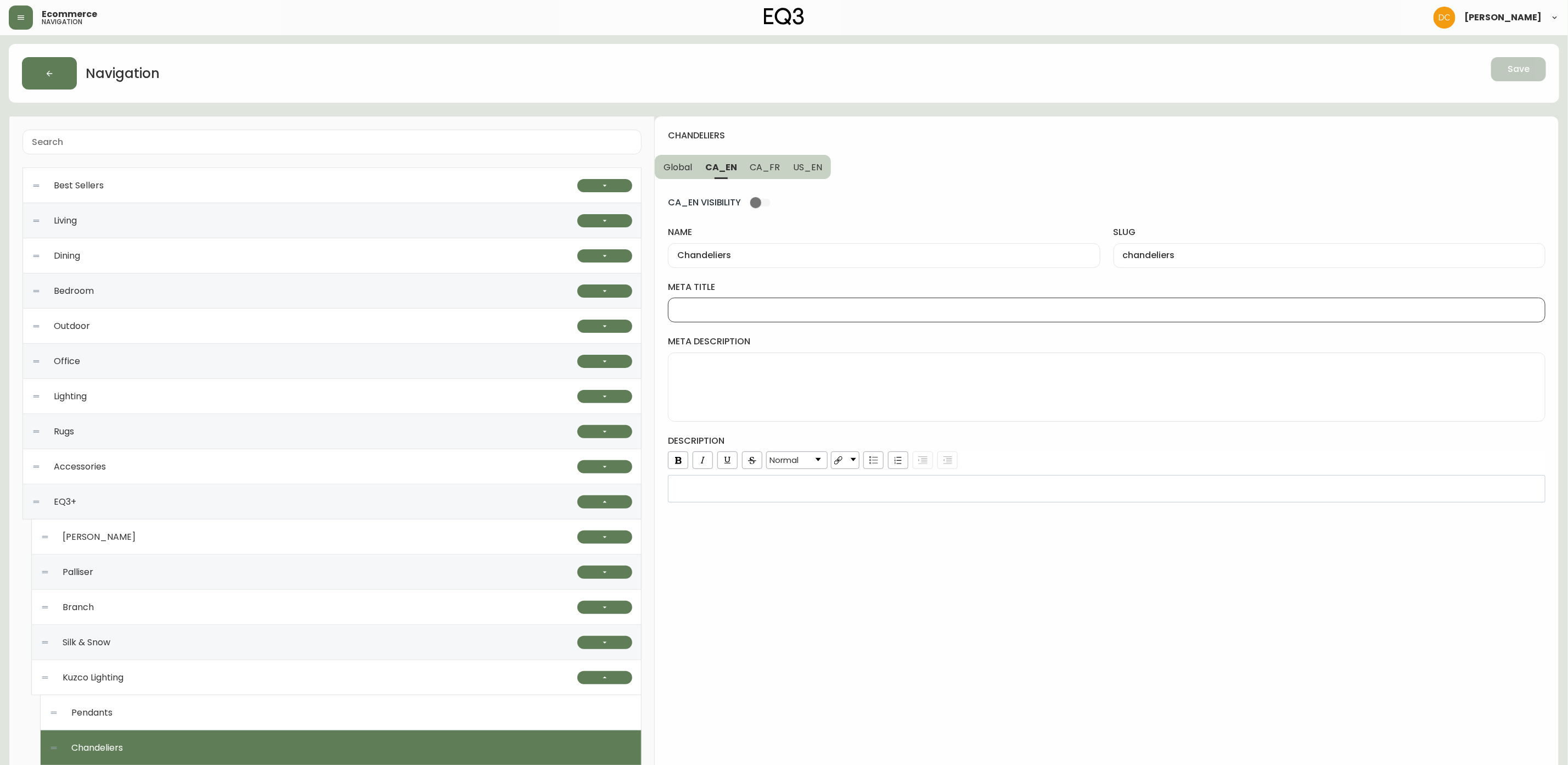
click at [751, 307] on input "meta title" at bounding box center [1107, 309] width 859 height 10
type input "C"
type input "L"
type input "B"
type input "Kuzco Multi Light Chandeliers | EQ3"
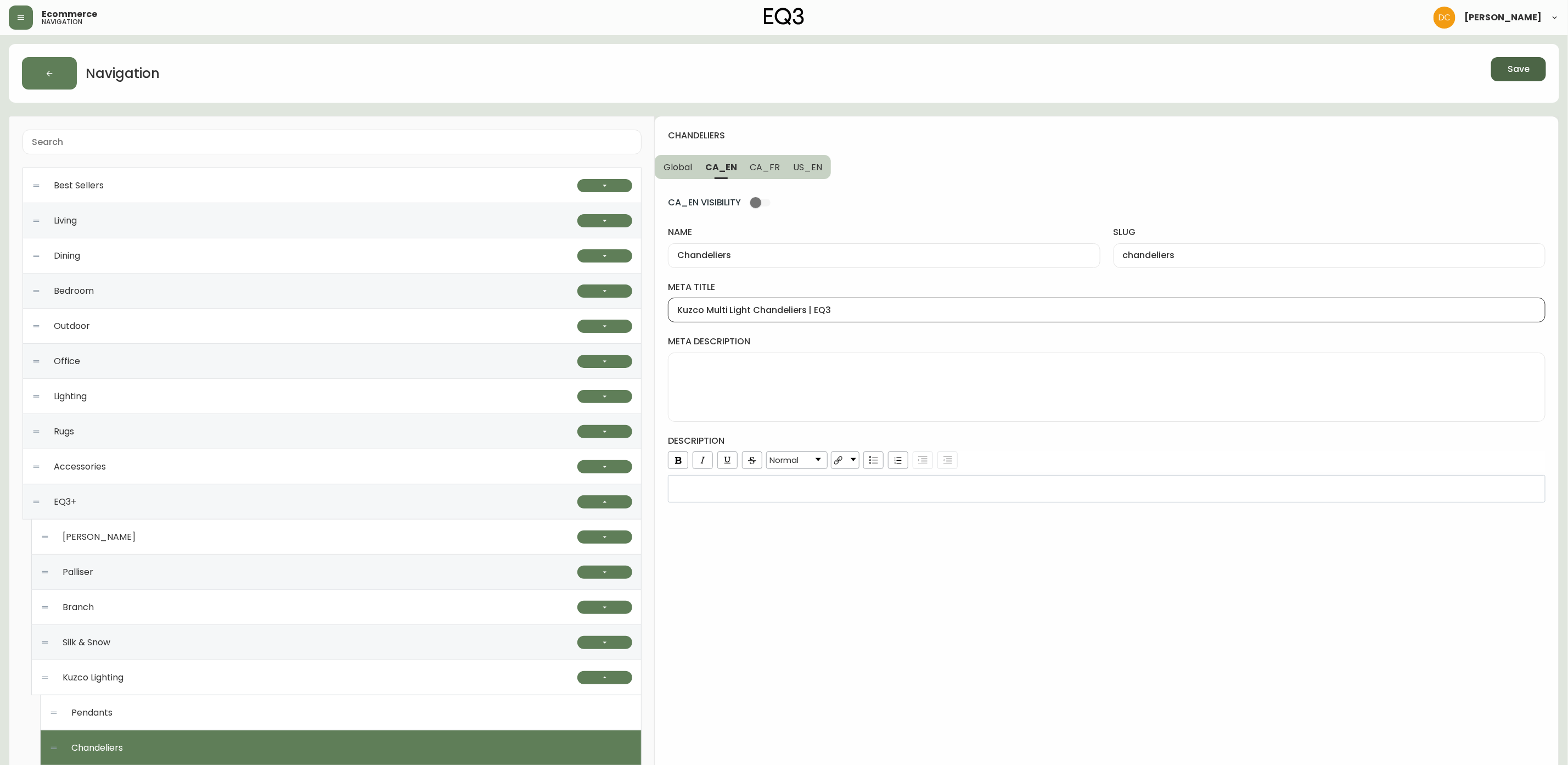
click at [810, 175] on button "US_EN" at bounding box center [809, 167] width 45 height 24
click at [746, 320] on div at bounding box center [1107, 310] width 878 height 24
type input "Kuzco Chandeliers on EQ3"
click at [768, 181] on div "US_EN VISIBILITY name Chandeliers slug chandeliers meta title Kuzco Chandeliers…" at bounding box center [1107, 341] width 878 height 323
click at [766, 173] on span "CA_FR" at bounding box center [764, 167] width 30 height 11
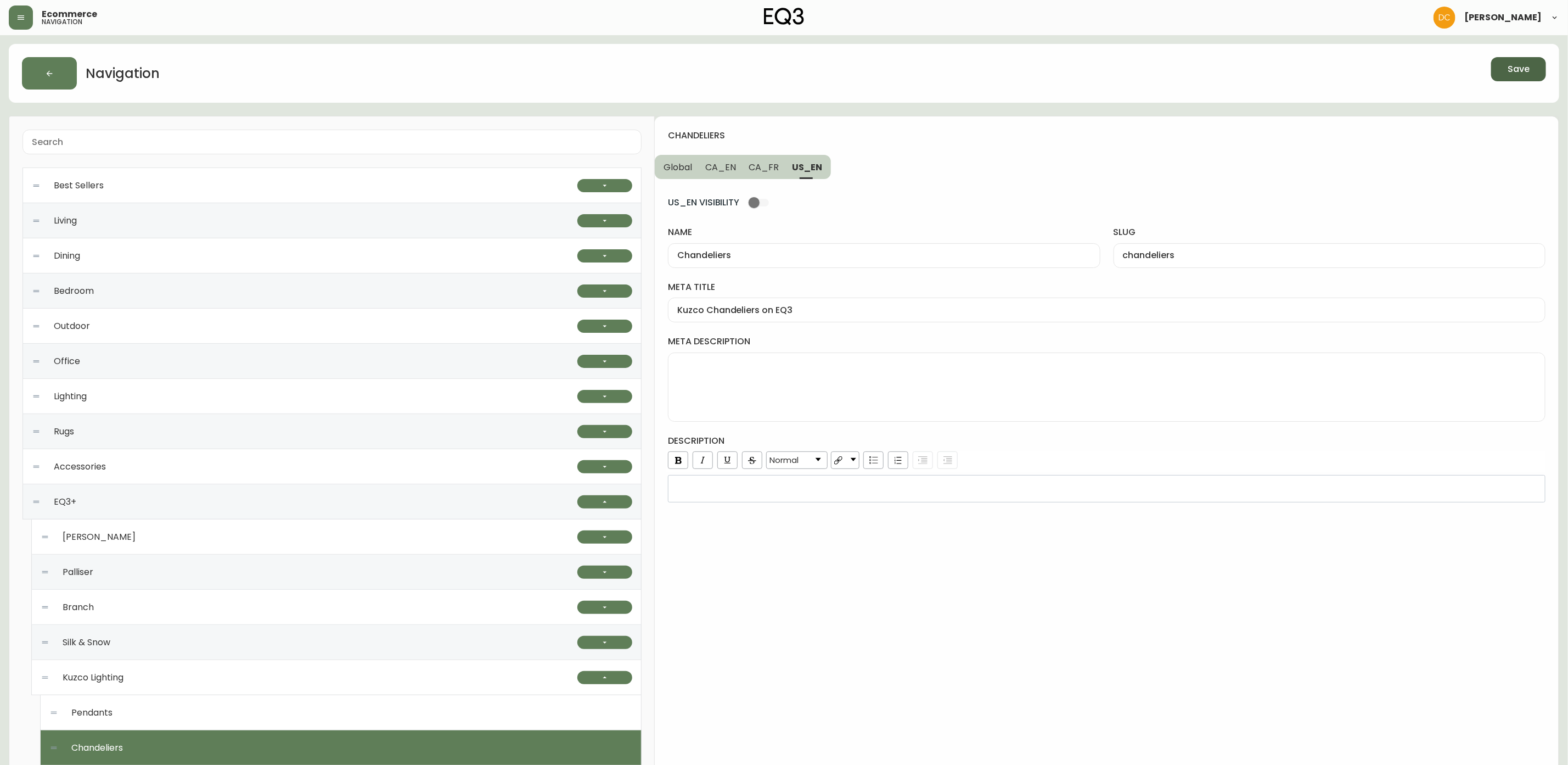
type input "Lustres"
type input "lustres"
click at [750, 312] on input "meta title" at bounding box center [1107, 309] width 859 height 10
type input "Lustres de Kuzco | EQ3"
click at [737, 168] on button "CA_EN" at bounding box center [720, 167] width 44 height 24
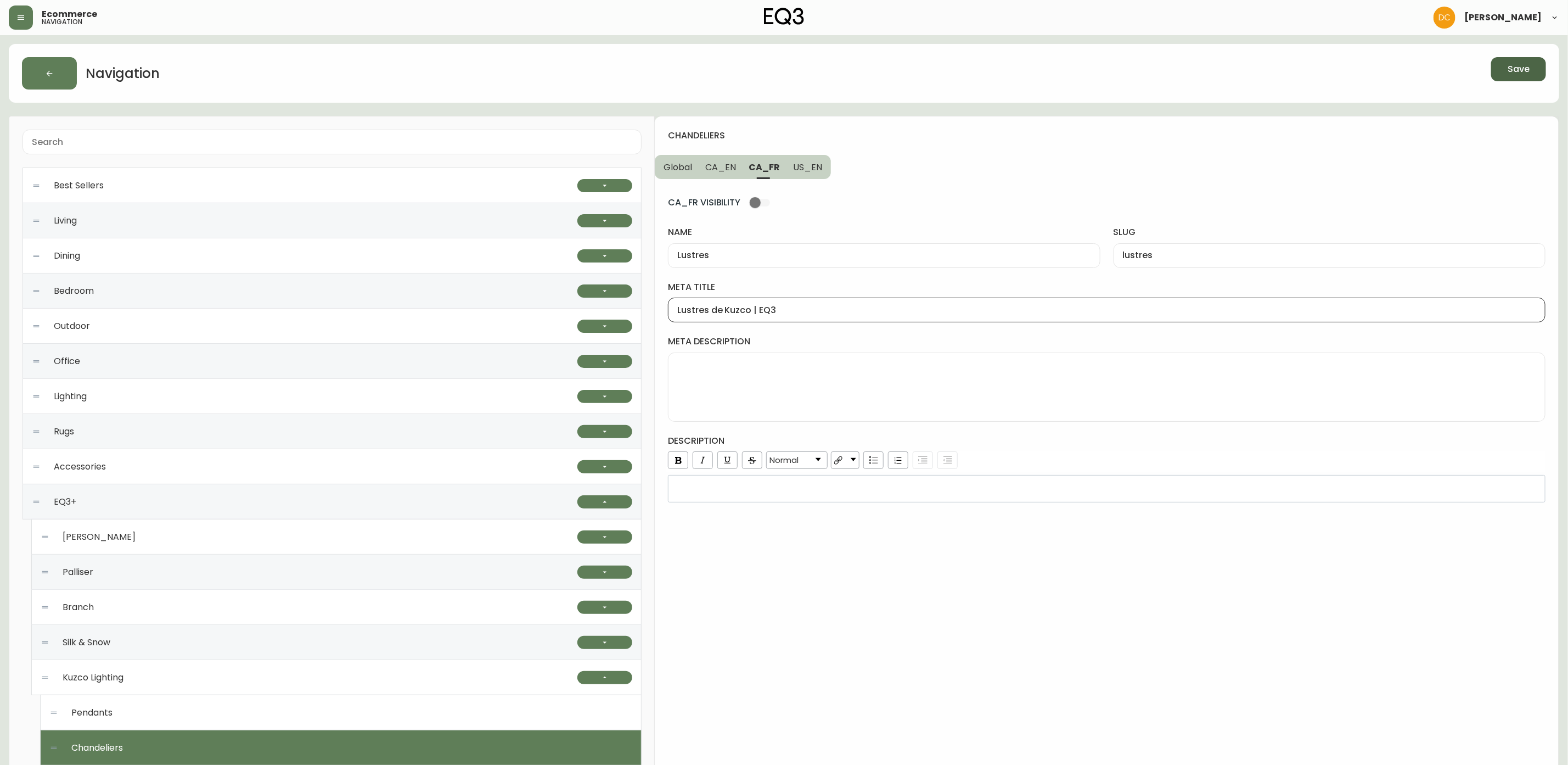
type input "Chandeliers"
type input "chandeliers"
type input "Kuzco Multi Light Chandeliers | EQ3"
click at [687, 168] on span "Global" at bounding box center [678, 167] width 29 height 11
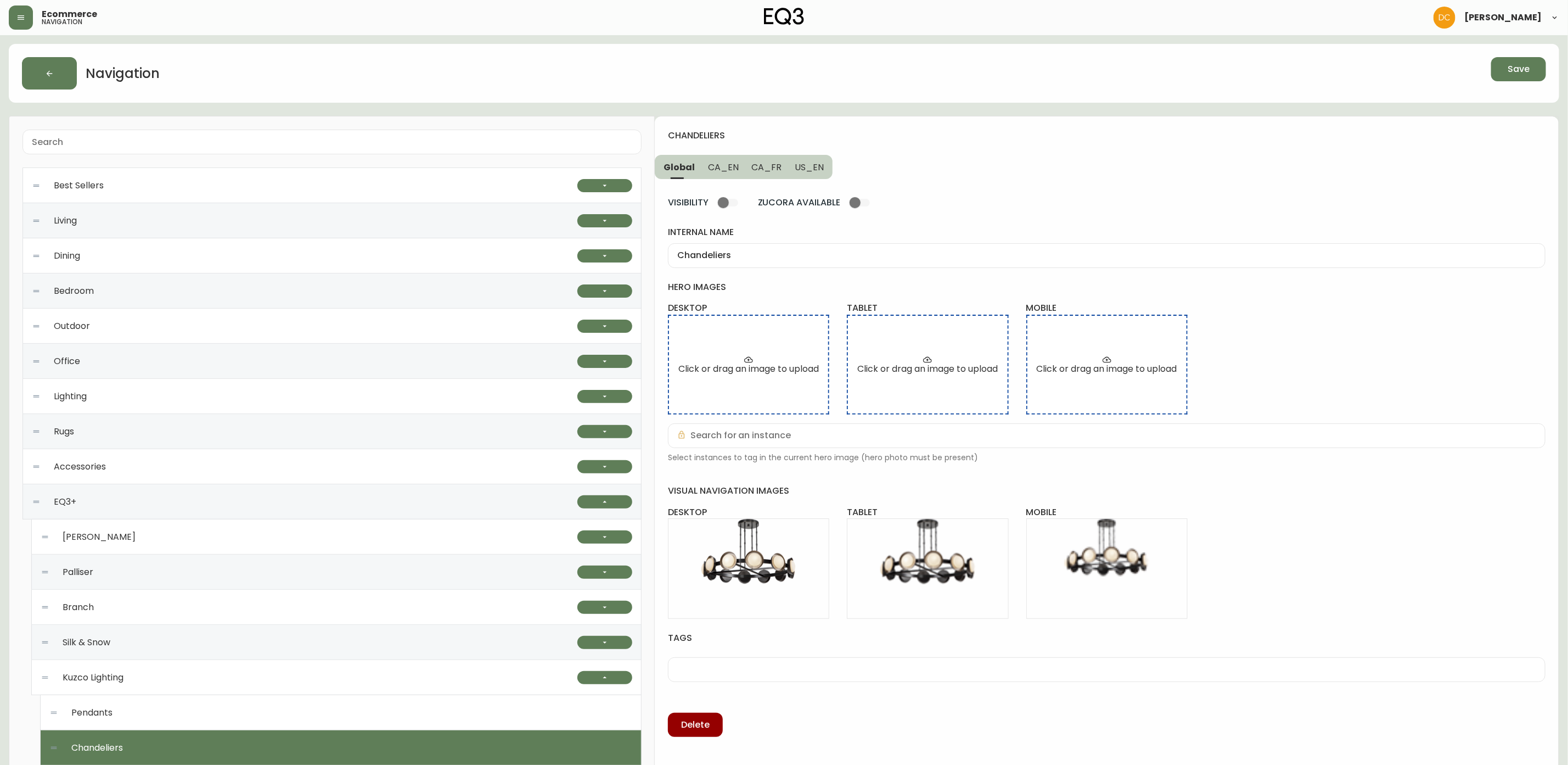
click at [1509, 57] on button "Save" at bounding box center [1519, 69] width 55 height 24
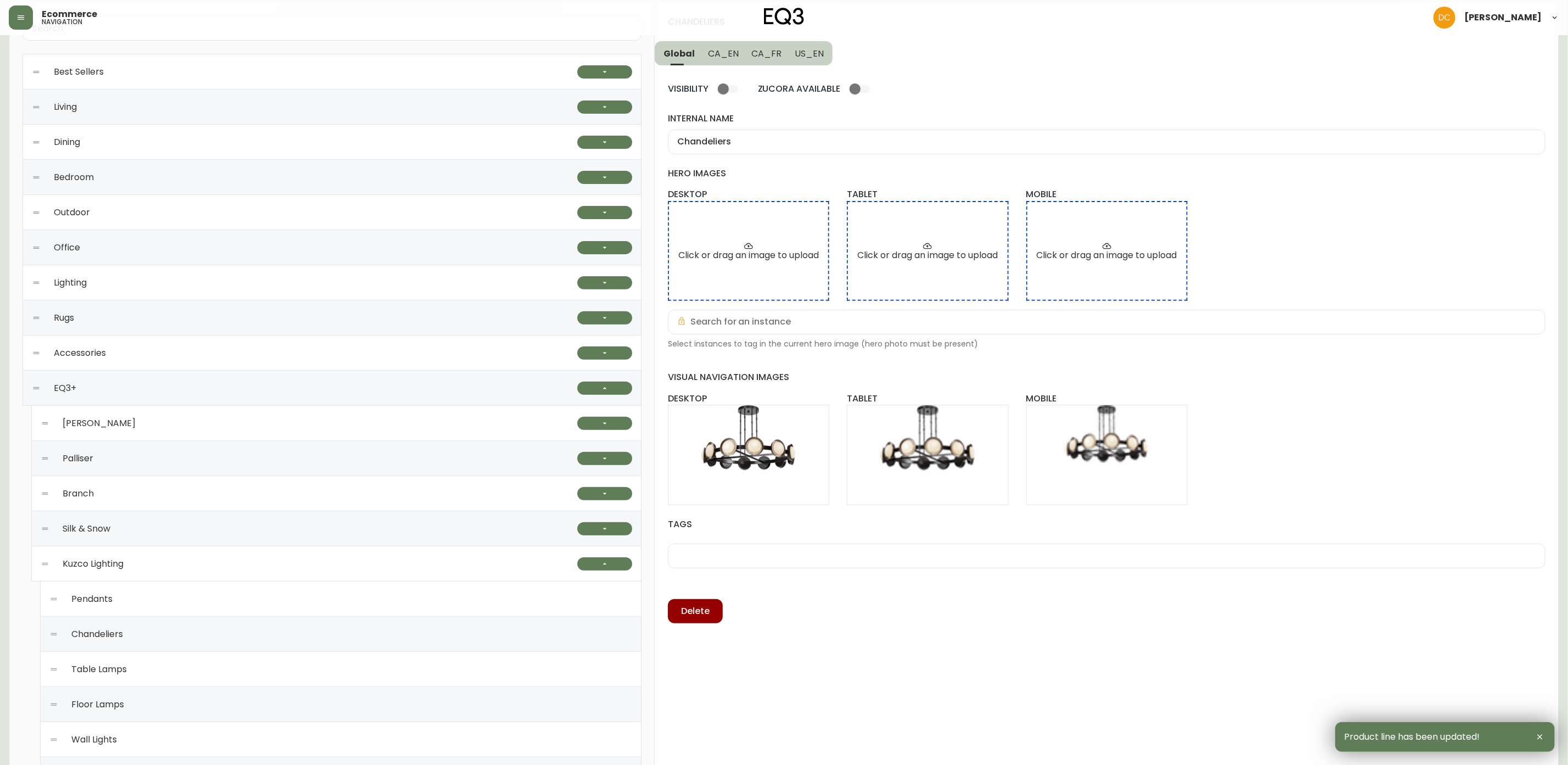
scroll to position [330, 0]
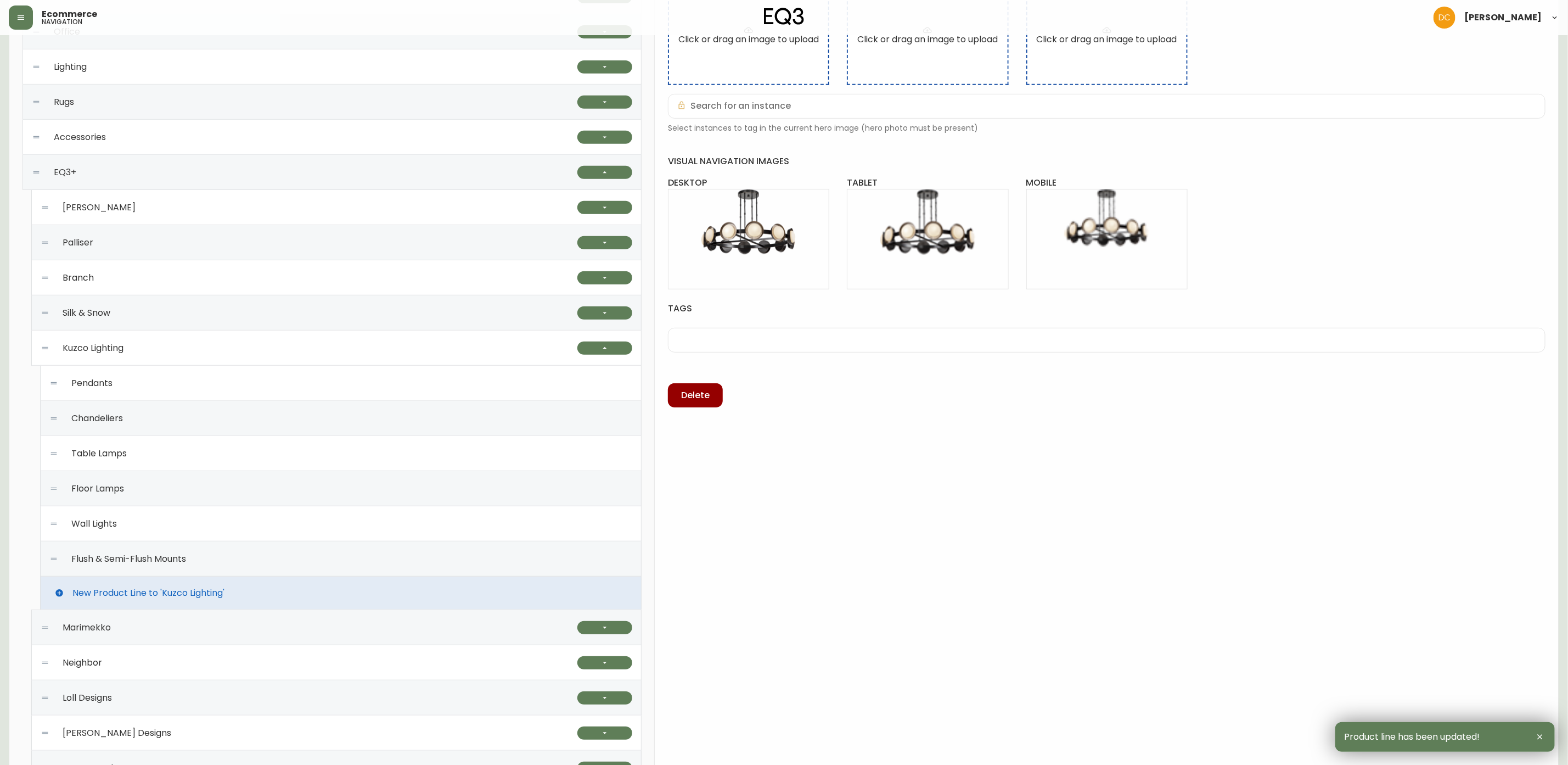
click at [163, 458] on div "Table Lamps" at bounding box center [341, 454] width 583 height 35
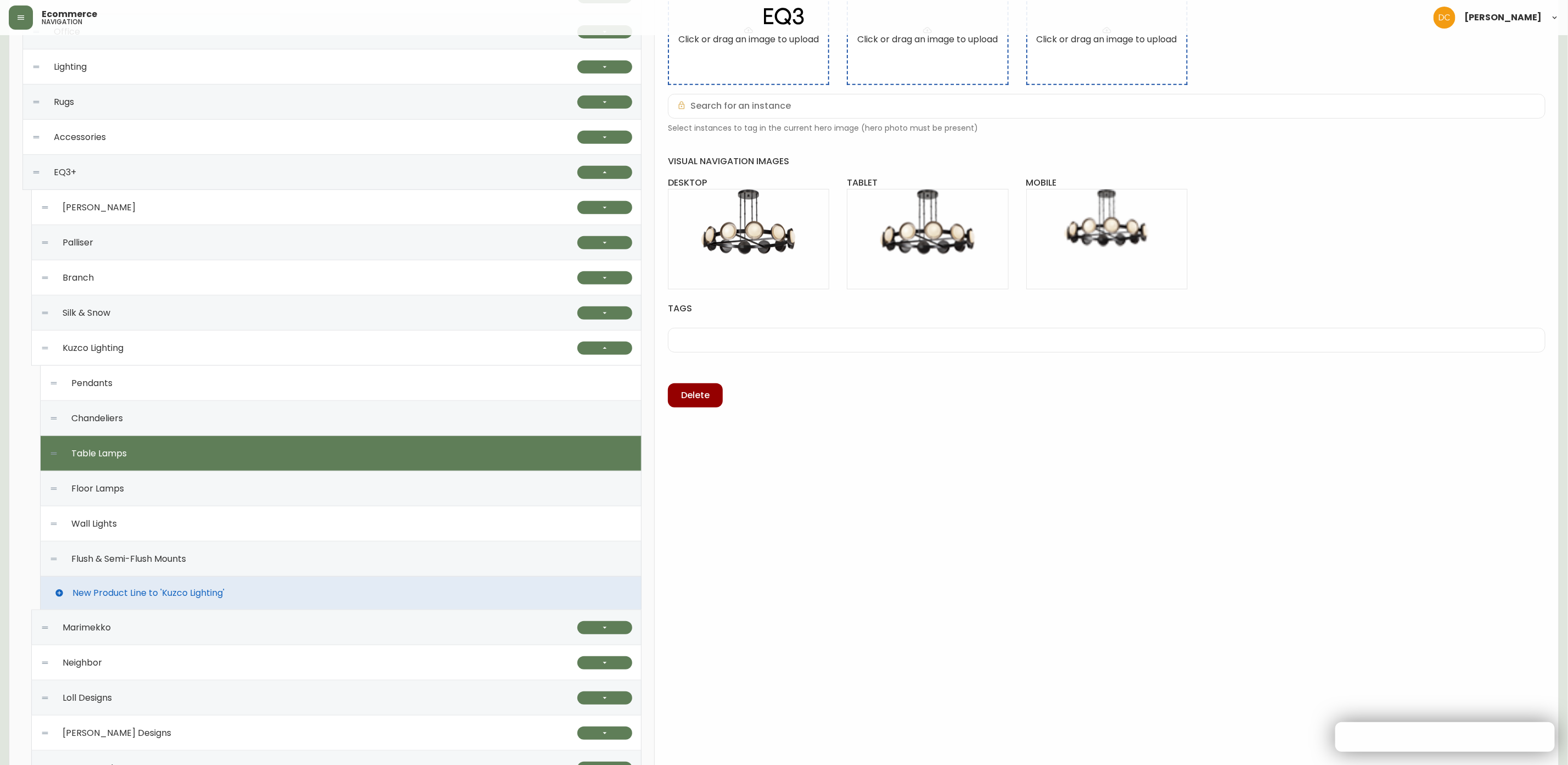
type input "Table Lamps"
